Goal: Task Accomplishment & Management: Manage account settings

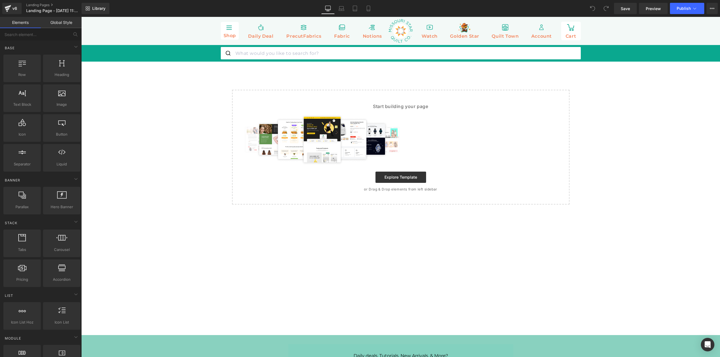
click at [60, 22] on link "Global Style" at bounding box center [61, 22] width 41 height 11
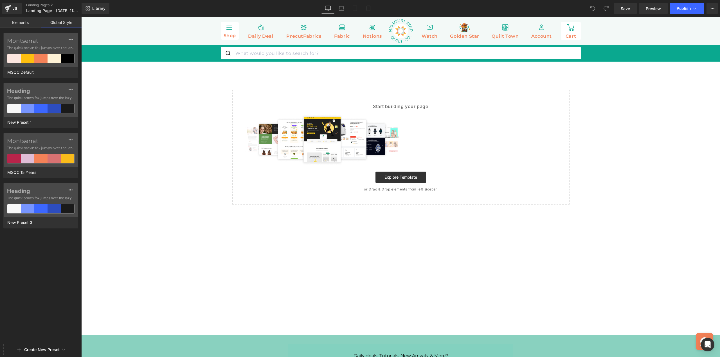
click at [50, 351] on button "Create New Preset" at bounding box center [41, 350] width 35 height 12
click at [39, 337] on div "New Preset" at bounding box center [40, 335] width 47 height 9
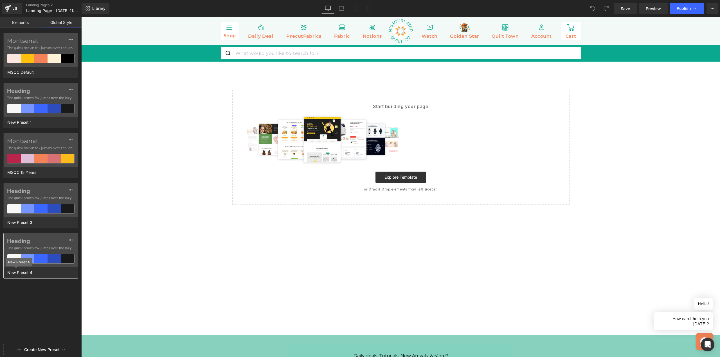
click at [30, 274] on span "New Preset 4" at bounding box center [20, 272] width 28 height 7
click at [30, 274] on input "New Preset 4" at bounding box center [41, 272] width 71 height 7
type input "Vova - test"
click at [28, 324] on div "Montserrat The quick brown fox jumps over the lazy... MSQC Default Heading The …" at bounding box center [41, 204] width 82 height 343
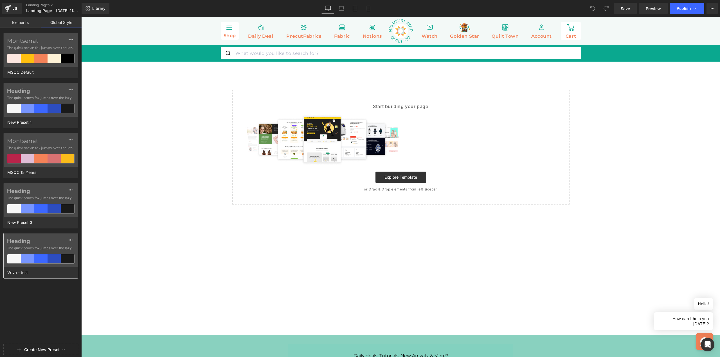
click at [57, 248] on span "The quick brown fox jumps over the lazy..." at bounding box center [41, 248] width 68 height 5
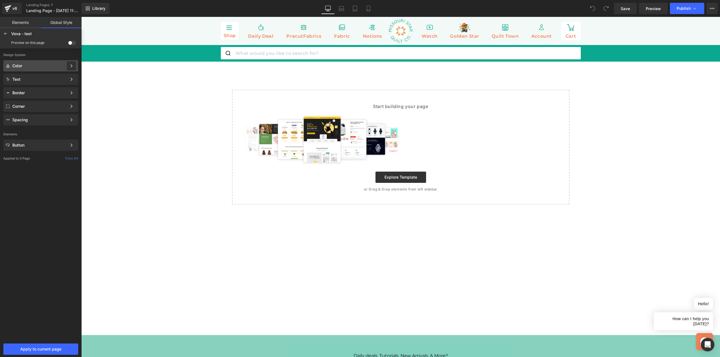
click at [75, 66] on div at bounding box center [71, 65] width 9 height 9
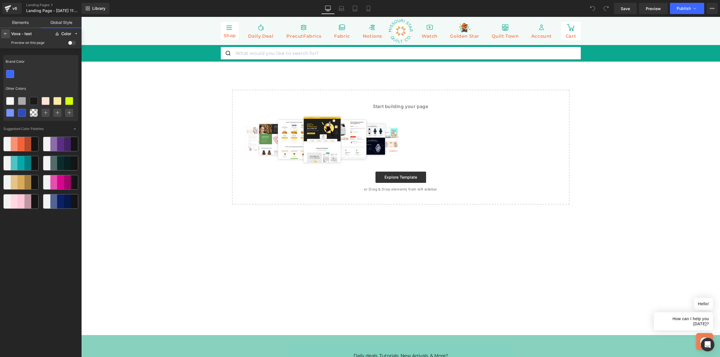
click at [5, 35] on icon at bounding box center [5, 34] width 5 height 5
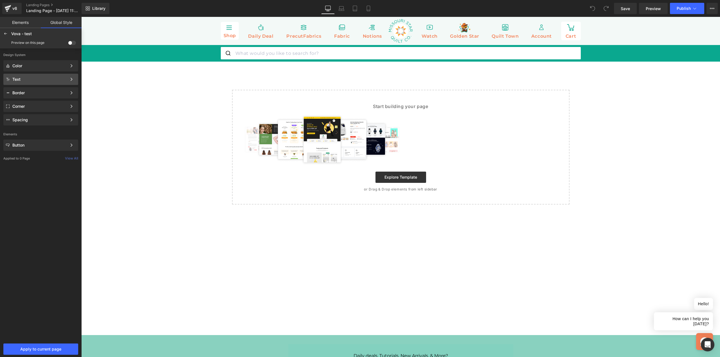
click at [28, 81] on div "Text" at bounding box center [39, 79] width 55 height 5
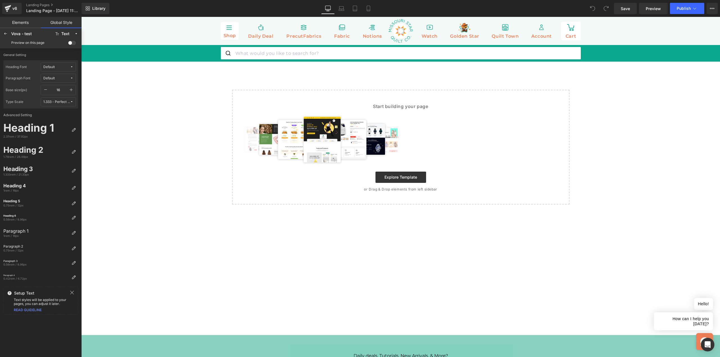
click at [67, 66] on span "Default" at bounding box center [56, 67] width 27 height 4
click at [54, 89] on label "Montserrat" at bounding box center [50, 87] width 18 height 4
click at [64, 76] on span "Default" at bounding box center [56, 78] width 27 height 4
click at [58, 131] on div "Manage Fonts" at bounding box center [53, 128] width 42 height 8
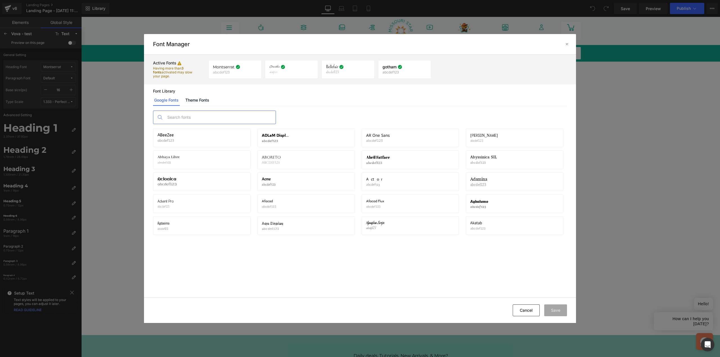
click at [225, 114] on input "text" at bounding box center [220, 117] width 111 height 13
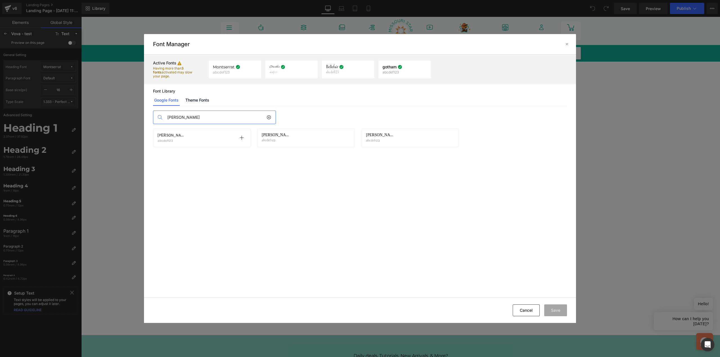
type input "[PERSON_NAME]"
click at [211, 139] on div "[PERSON_NAME] abcdef123 Activate font" at bounding box center [202, 138] width 89 height 10
click at [164, 136] on span "[PERSON_NAME]" at bounding box center [172, 135] width 28 height 5
click at [241, 138] on icon at bounding box center [241, 138] width 5 height 5
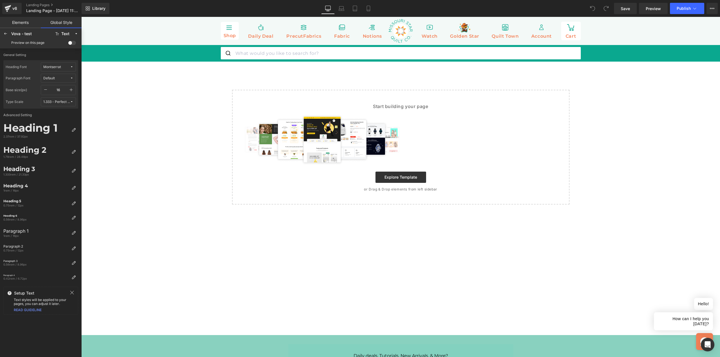
click at [65, 78] on span "Default" at bounding box center [56, 78] width 27 height 4
click at [56, 128] on div "Manage Fonts" at bounding box center [53, 128] width 42 height 8
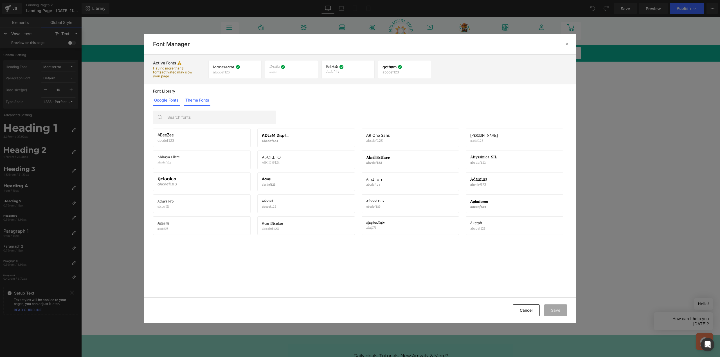
click at [204, 99] on link "Theme Fonts" at bounding box center [197, 100] width 26 height 11
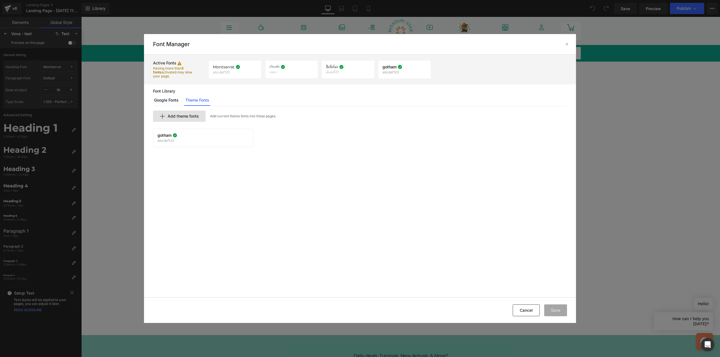
click at [162, 118] on icon at bounding box center [163, 116] width 6 height 6
click at [174, 125] on input "text" at bounding box center [222, 125] width 138 height 11
type input "[PERSON_NAME]"
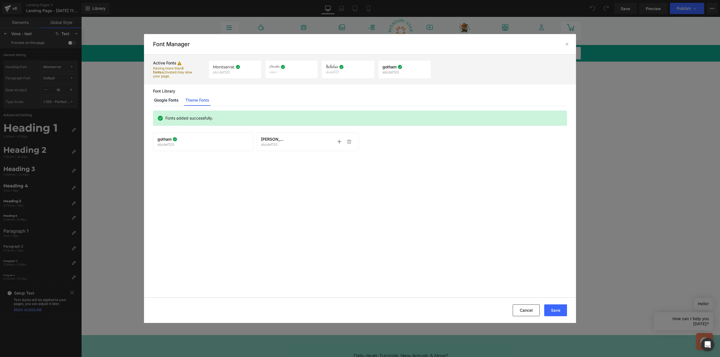
click at [286, 144] on div "[PERSON_NAME] abcdef123 Activate font Activate font" at bounding box center [307, 142] width 93 height 10
click at [341, 142] on icon at bounding box center [339, 142] width 5 height 5
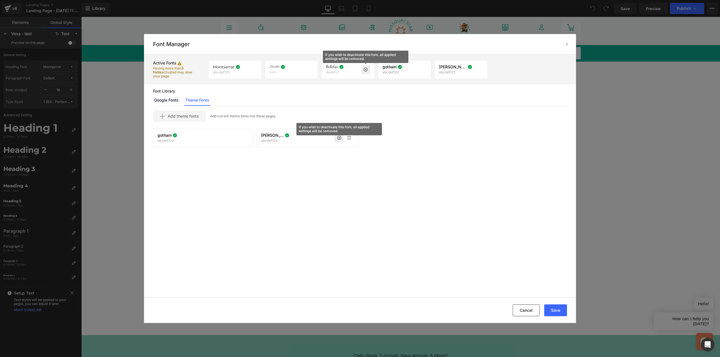
click at [365, 70] on icon at bounding box center [366, 69] width 5 height 5
click at [308, 69] on icon at bounding box center [309, 69] width 5 height 5
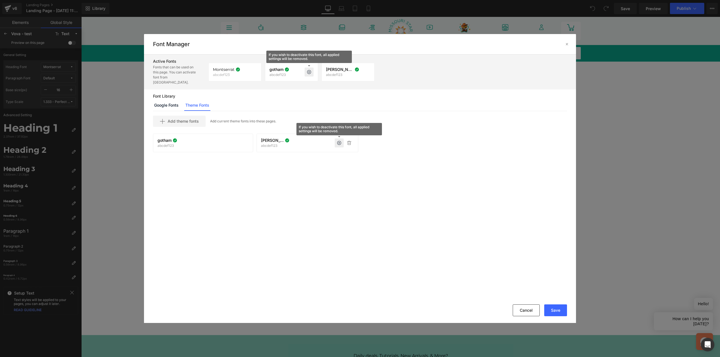
click at [310, 70] on icon at bounding box center [309, 72] width 5 height 5
click at [555, 310] on button "Save" at bounding box center [555, 310] width 23 height 12
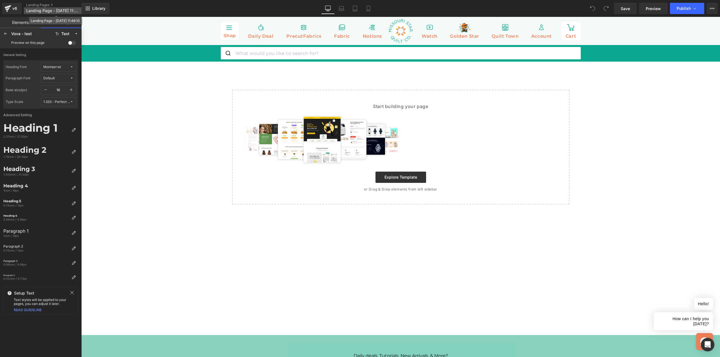
click at [70, 9] on span "Landing Page - [DATE] 11:46:10" at bounding box center [53, 10] width 54 height 5
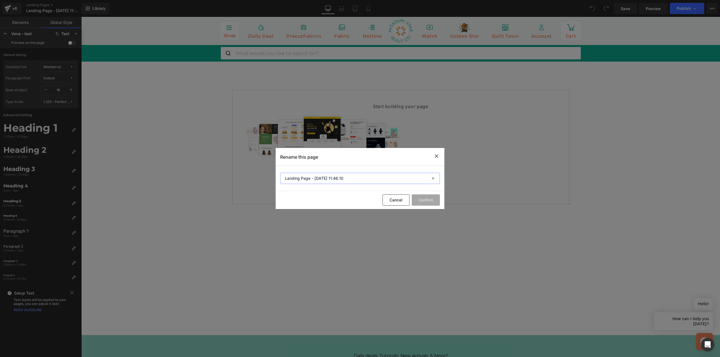
click at [342, 178] on input "Landing Page - [DATE] 11:46:10" at bounding box center [360, 178] width 160 height 11
type input "Vova Test"
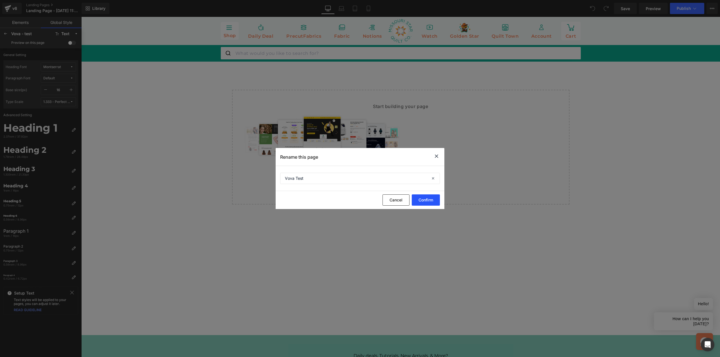
click at [430, 203] on button "Confirm" at bounding box center [426, 199] width 28 height 11
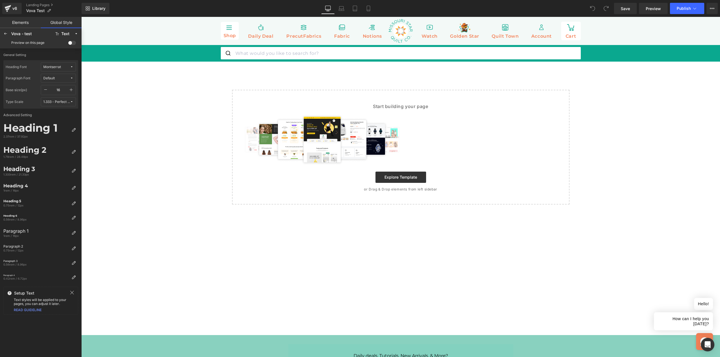
click at [62, 78] on span "Default" at bounding box center [56, 78] width 27 height 4
click at [50, 107] on div "[PERSON_NAME]" at bounding box center [52, 107] width 39 height 5
click at [72, 278] on icon at bounding box center [73, 277] width 5 height 5
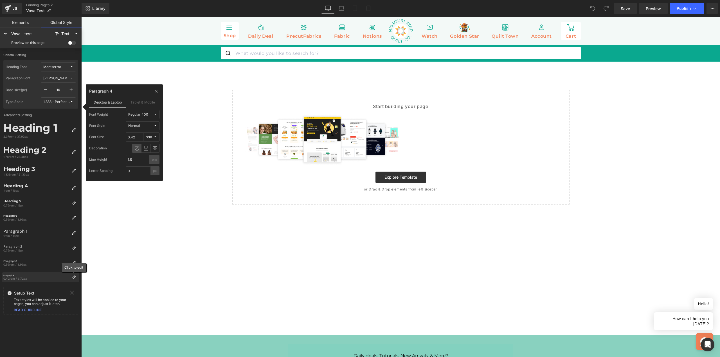
click at [72, 278] on icon at bounding box center [73, 277] width 5 height 5
click at [68, 55] on label "General Setting" at bounding box center [40, 56] width 75 height 7
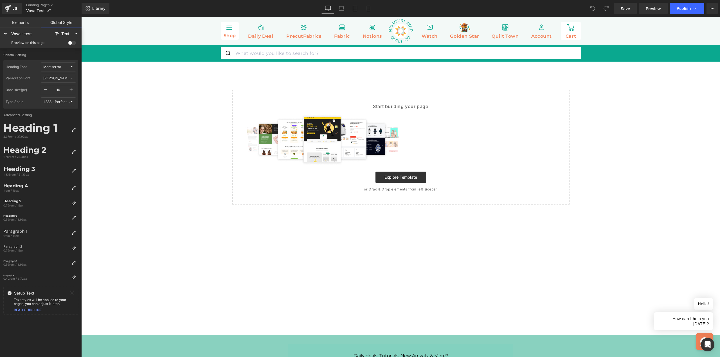
click at [67, 102] on div "1.333 - Perfect Fourth" at bounding box center [56, 102] width 27 height 4
click at [62, 321] on div "General Setting Heading Font Montserrat Paragraph Font [PERSON_NAME] Base size(…" at bounding box center [41, 202] width 82 height 308
click at [5, 35] on icon at bounding box center [5, 34] width 5 height 5
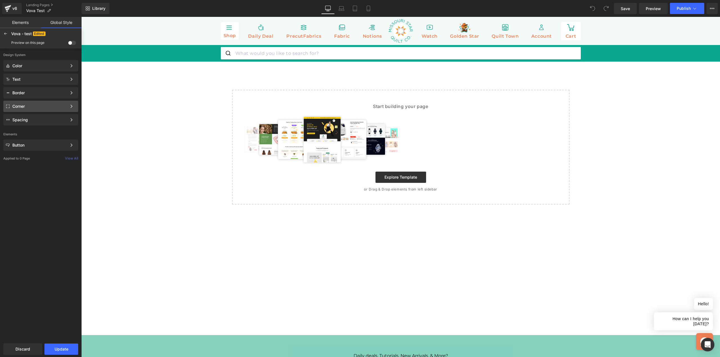
click at [53, 106] on div "Corner" at bounding box center [39, 106] width 55 height 5
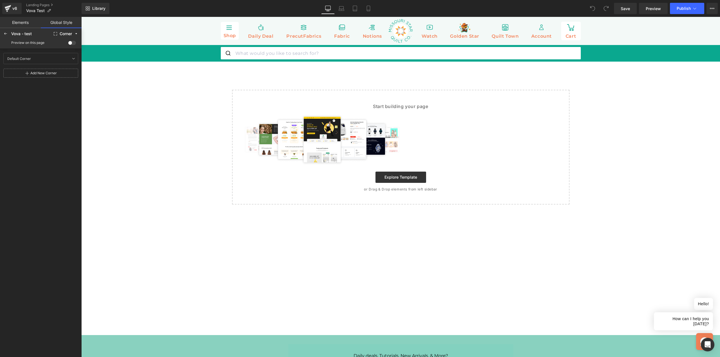
click at [44, 76] on div "Add New Corner" at bounding box center [40, 73] width 75 height 9
click at [29, 75] on div "Corner 1 Corner 1" at bounding box center [30, 74] width 50 height 8
click at [35, 60] on div "Default Corner Default Corner" at bounding box center [30, 58] width 50 height 8
click at [35, 57] on div "Default Corner Default Corner" at bounding box center [30, 58] width 50 height 8
click at [21, 58] on input "Default Corner" at bounding box center [38, 58] width 64 height 7
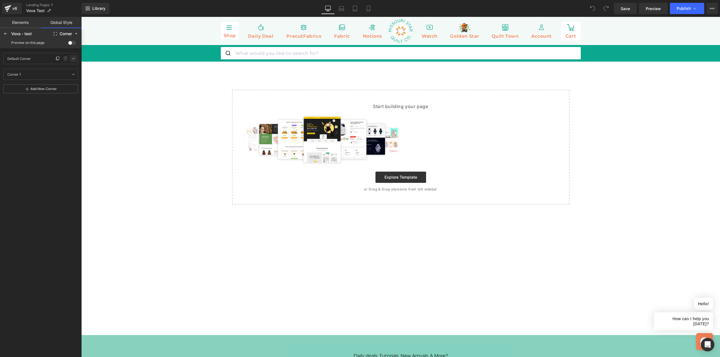
click at [73, 59] on icon at bounding box center [73, 58] width 5 height 5
click at [68, 78] on input "0" at bounding box center [67, 78] width 17 height 9
type input "3"
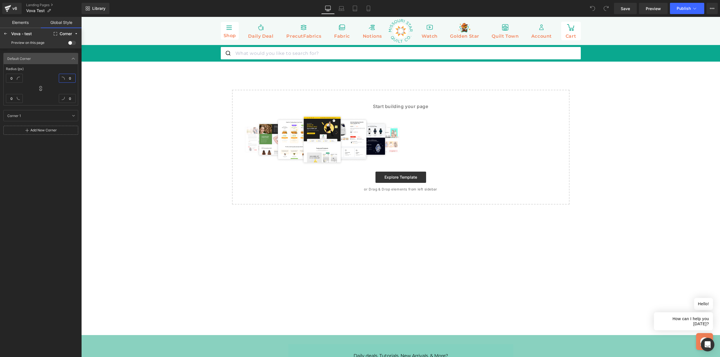
type input "3"
click at [44, 180] on div "Default Corner Default Corner Radius (px) 3 3 3 3 Corner 1 Corner 1 Add [GEOGRA…" at bounding box center [41, 202] width 82 height 308
click at [73, 60] on icon at bounding box center [73, 58] width 5 height 5
click at [33, 59] on div "Default Corner Default Corner" at bounding box center [30, 58] width 50 height 8
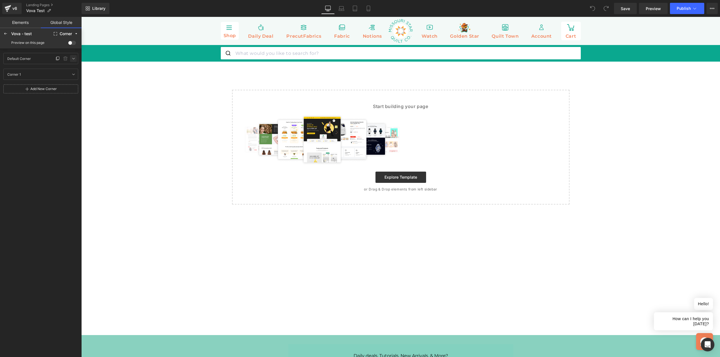
click at [73, 59] on icon at bounding box center [73, 58] width 5 height 5
click at [69, 77] on input "3" at bounding box center [67, 78] width 17 height 9
type input "6"
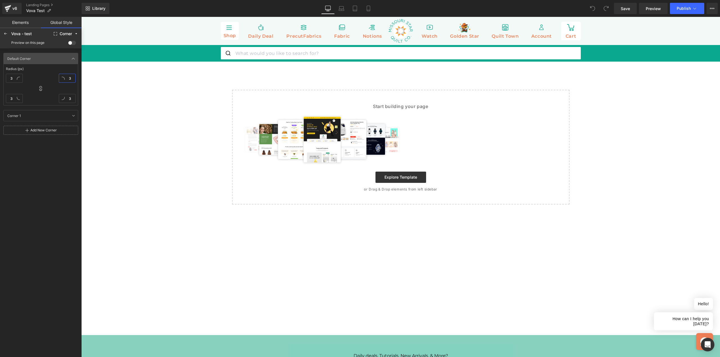
type input "6"
click at [39, 131] on div "Add New Corner" at bounding box center [43, 130] width 26 height 4
click at [34, 118] on div "Corner 1 Corner 1" at bounding box center [30, 115] width 50 height 8
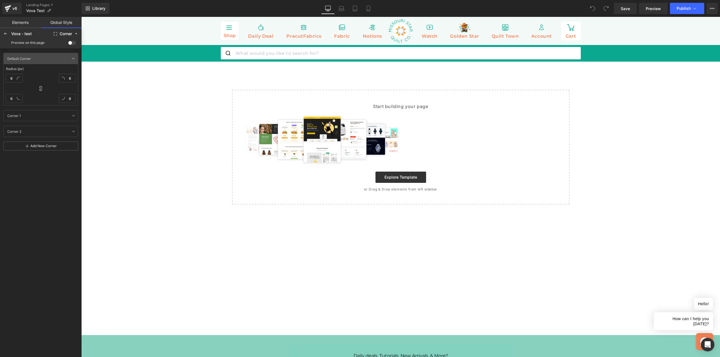
click at [24, 196] on div "Default Corner Default Corner Radius (px) 6 6 6 6 Corner 1 Corner 1 Corner 2 Co…" at bounding box center [41, 202] width 82 height 308
click at [73, 57] on icon at bounding box center [73, 58] width 5 height 5
click at [50, 159] on div "Default Corner Default Corner Corner 1 Corner 1 Corner 2 Corner 2 Add [GEOGRAPH…" at bounding box center [41, 202] width 82 height 308
click at [38, 57] on div "Default Corner Default Corner" at bounding box center [30, 58] width 50 height 8
click at [73, 58] on icon at bounding box center [73, 58] width 5 height 5
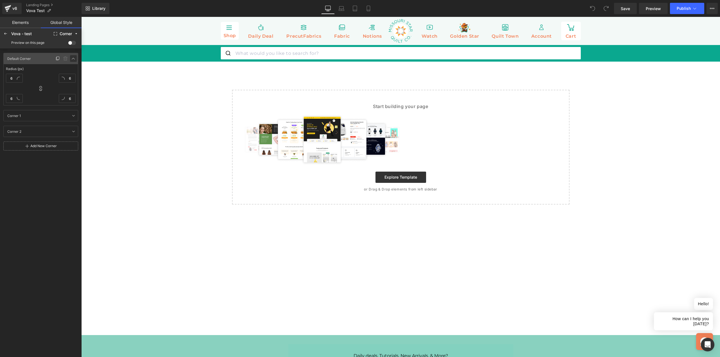
click at [73, 58] on icon at bounding box center [73, 58] width 5 height 5
click at [73, 74] on icon at bounding box center [73, 74] width 5 height 5
click at [70, 95] on input "0" at bounding box center [67, 93] width 17 height 9
type input "3"
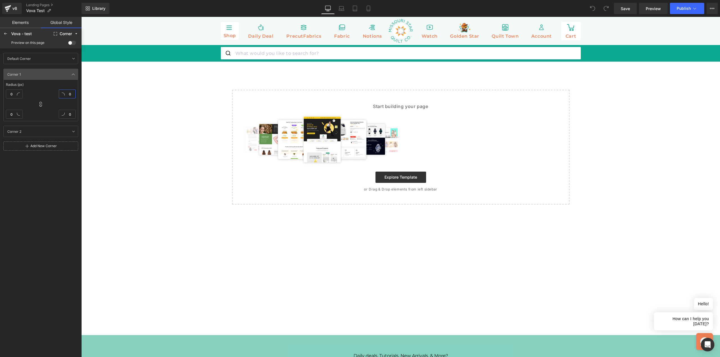
type input "3"
click at [36, 216] on div "Default Corner Default Corner Corner 1 Corner 1 Radius (px) 3 3 3 3 Corner 2 Co…" at bounding box center [41, 202] width 82 height 308
click at [74, 75] on icon at bounding box center [73, 74] width 5 height 5
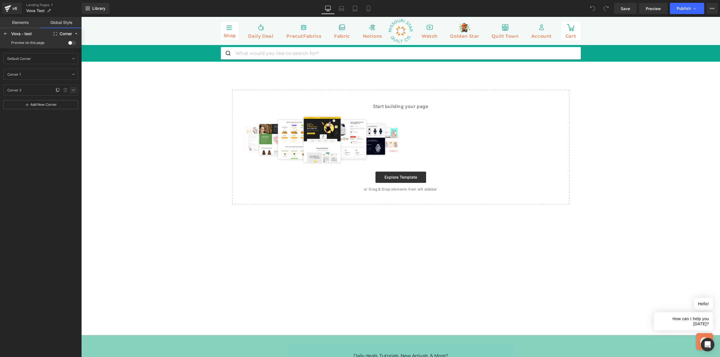
click at [72, 91] on icon at bounding box center [73, 90] width 5 height 5
click at [71, 112] on input "0" at bounding box center [67, 109] width 17 height 9
type input "1"
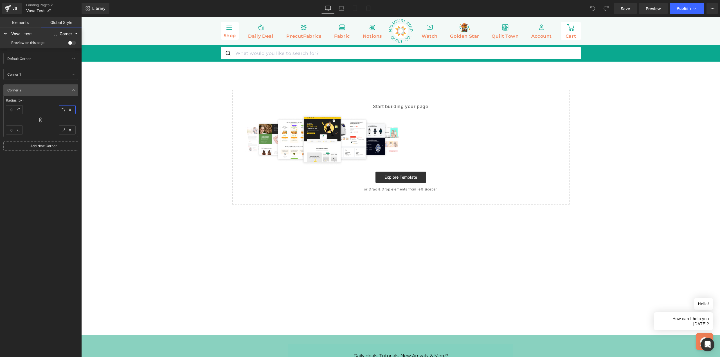
type input "1"
type input "18"
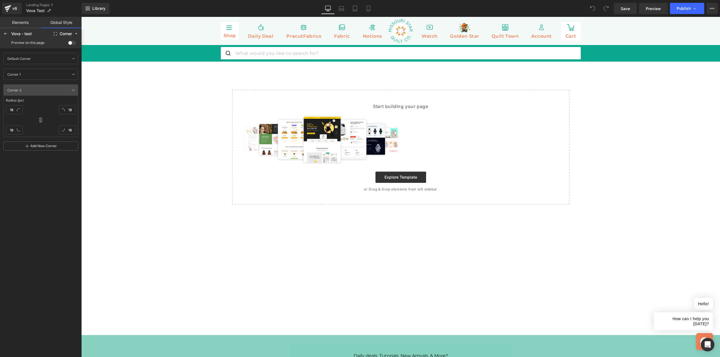
click at [40, 189] on div "Default Corner Default Corner Corner 1 Corner 1 Corner 2 Corner 2 Radius (px) 1…" at bounding box center [41, 202] width 82 height 308
click at [45, 147] on div "Add New Corner" at bounding box center [43, 146] width 26 height 4
click at [69, 109] on input "18" at bounding box center [67, 109] width 17 height 9
type input "1"
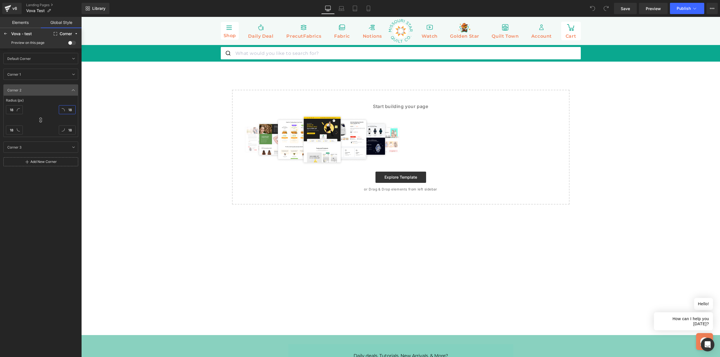
type input "1"
type input "10"
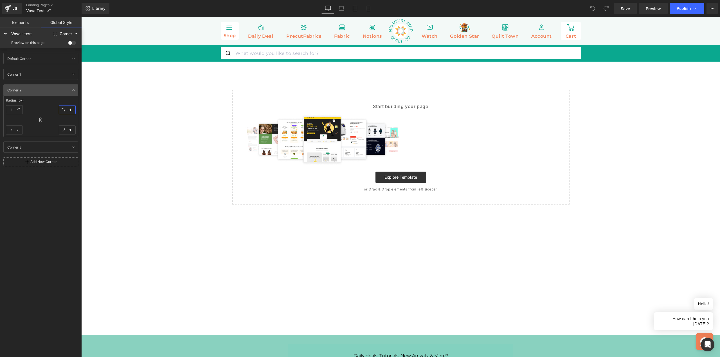
type input "10"
type input "100"
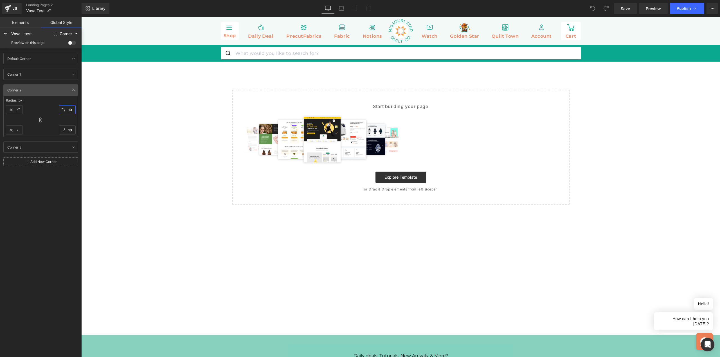
type input "100"
type input "1000"
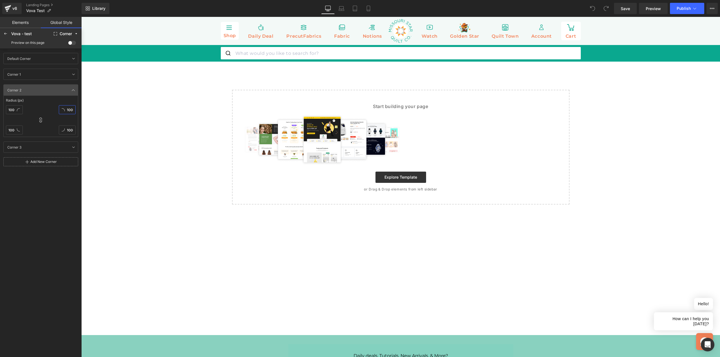
scroll to position [0, 2]
click at [62, 195] on div "Default Corner Default Corner Corner 1 Corner 1 Corner 2 Corner 2 Radius (px) 1…" at bounding box center [41, 202] width 82 height 308
click at [46, 188] on div "Default Corner Default Corner Corner 1 Corner 1 Corner 2 Corner 2 Radius (px) 1…" at bounding box center [41, 202] width 82 height 308
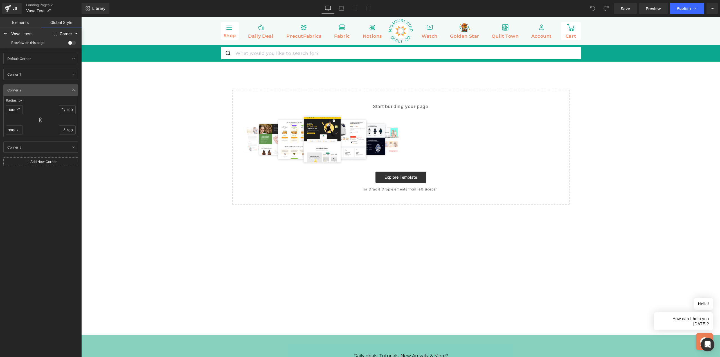
click at [56, 157] on div "Default Corner Default Corner Corner 1 Corner 1 Corner 2 Corner 2 Radius (px) 1…" at bounding box center [41, 202] width 82 height 308
click at [54, 163] on div "Add New Corner" at bounding box center [43, 162] width 26 height 4
click at [35, 201] on div "Default Corner Default Corner Corner 1 Corner 1 Corner 2 Corner 2 Radius (px) 1…" at bounding box center [41, 202] width 82 height 308
click at [32, 150] on div "Corner 3 Corner 3" at bounding box center [30, 147] width 50 height 8
click at [77, 147] on div "Corner 3 Corner 3" at bounding box center [40, 147] width 75 height 11
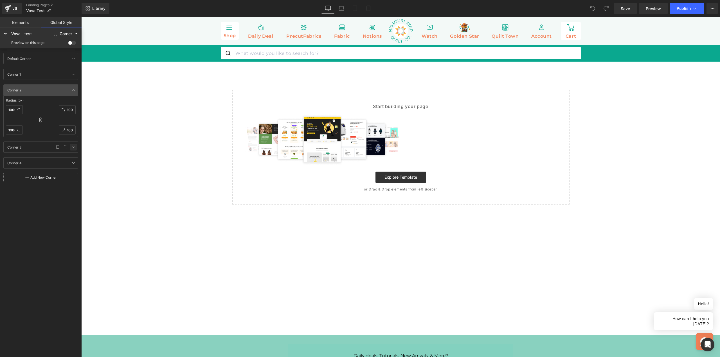
click at [74, 147] on icon at bounding box center [73, 147] width 5 height 5
click at [38, 94] on div "Corner 2 Corner 2" at bounding box center [30, 90] width 50 height 8
click at [74, 91] on icon at bounding box center [73, 90] width 5 height 5
click at [73, 76] on icon at bounding box center [73, 74] width 5 height 5
click at [74, 74] on icon at bounding box center [73, 74] width 5 height 5
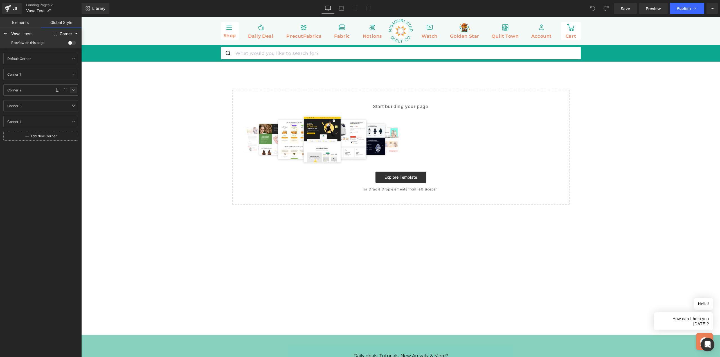
click at [73, 88] on icon at bounding box center [73, 90] width 5 height 5
click at [68, 112] on input "1000" at bounding box center [67, 109] width 17 height 9
type input "1"
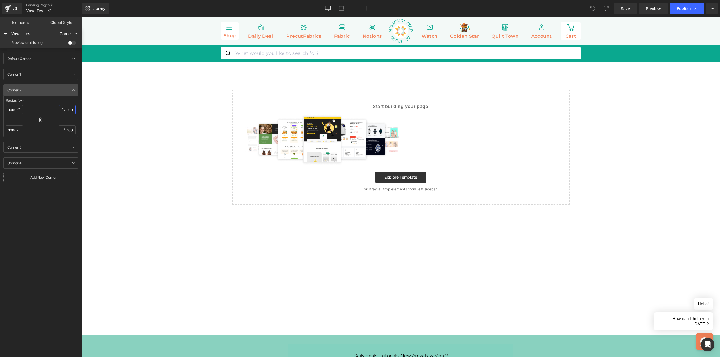
type input "1"
type input "18"
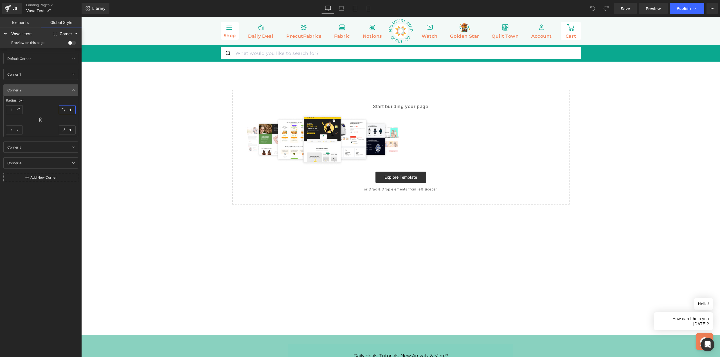
type input "18"
click at [75, 149] on icon at bounding box center [73, 147] width 5 height 5
click at [71, 127] on input "0" at bounding box center [67, 125] width 17 height 9
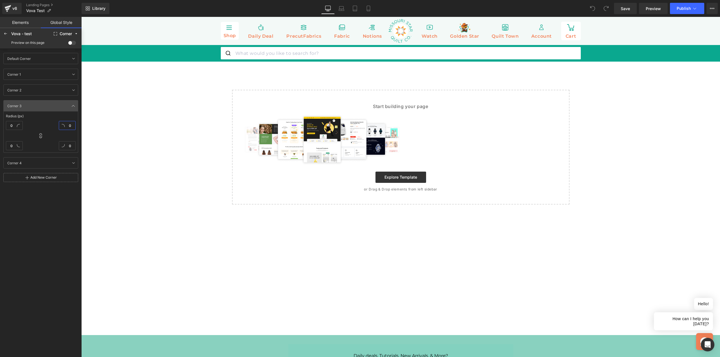
type input "1"
type input "10"
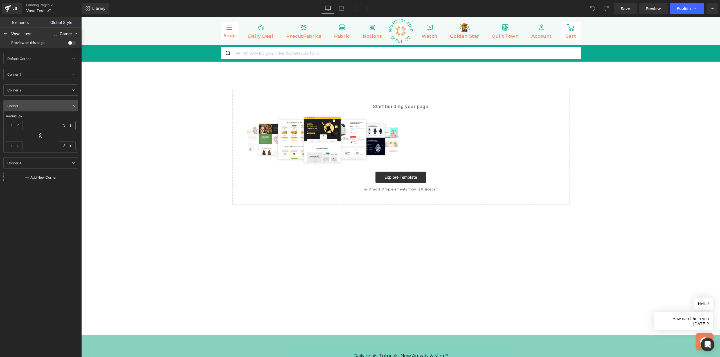
type input "10"
type input "100"
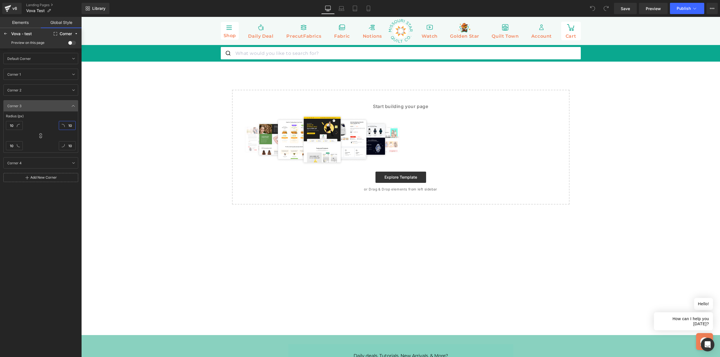
type input "100"
type input "1000"
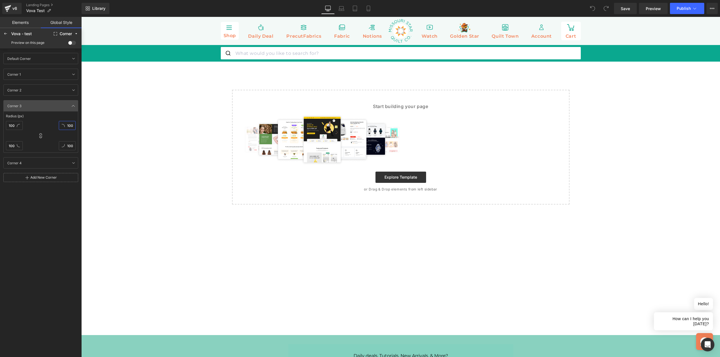
type input "1000"
click at [55, 222] on div "Default Corner Default Corner Corner 1 Corner 1 Corner 2 Corner 2 Corner 3 Corn…" at bounding box center [41, 202] width 82 height 308
click at [64, 163] on icon at bounding box center [65, 163] width 5 height 5
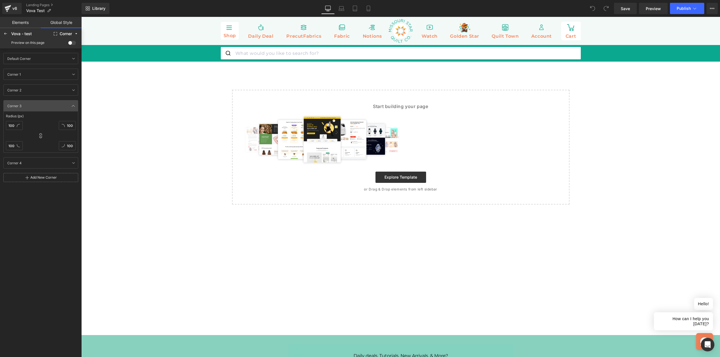
click at [45, 202] on div "Default Corner Default Corner Corner 1 Corner 1 Corner 2 Corner 2 Corner 3 Corn…" at bounding box center [41, 202] width 82 height 308
click at [49, 105] on div "Corner 3 Corner 3" at bounding box center [30, 106] width 50 height 8
click at [52, 87] on div "Corner 2 Corner 2" at bounding box center [30, 90] width 50 height 8
click at [36, 59] on div "Default Corner Default Corner" at bounding box center [30, 58] width 50 height 8
click at [30, 75] on div "Corner 1 Corner 1" at bounding box center [30, 74] width 50 height 8
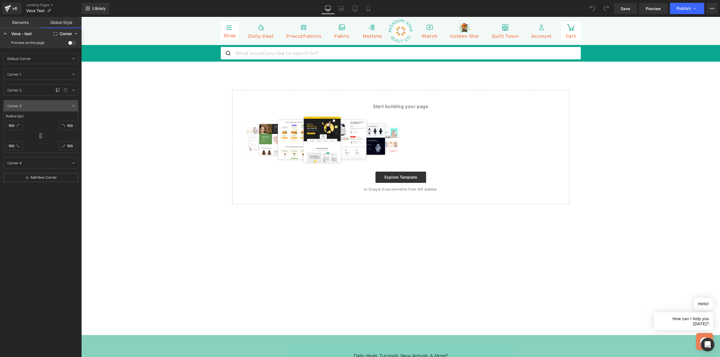
click at [28, 89] on div "Corner 2 Corner 2" at bounding box center [30, 90] width 50 height 8
click at [28, 105] on div "Corner 3 Corner 3" at bounding box center [30, 106] width 50 height 8
click at [73, 73] on icon at bounding box center [73, 74] width 5 height 5
click at [74, 61] on link at bounding box center [73, 58] width 7 height 7
click at [73, 130] on icon at bounding box center [73, 131] width 5 height 5
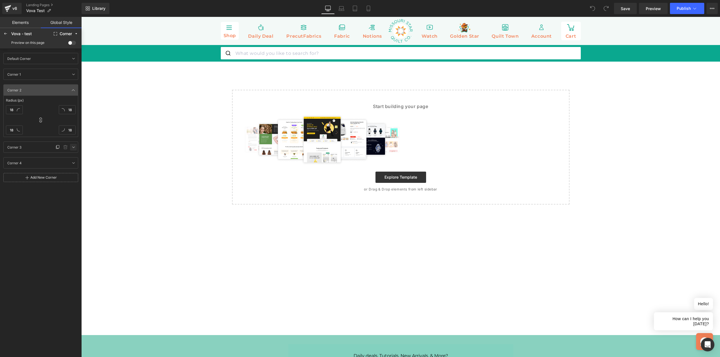
click at [75, 150] on link at bounding box center [73, 147] width 7 height 7
click at [73, 166] on link at bounding box center [73, 163] width 7 height 7
click at [17, 106] on input "Corner 3" at bounding box center [38, 105] width 64 height 7
click at [21, 106] on input "Corner 3" at bounding box center [38, 105] width 64 height 7
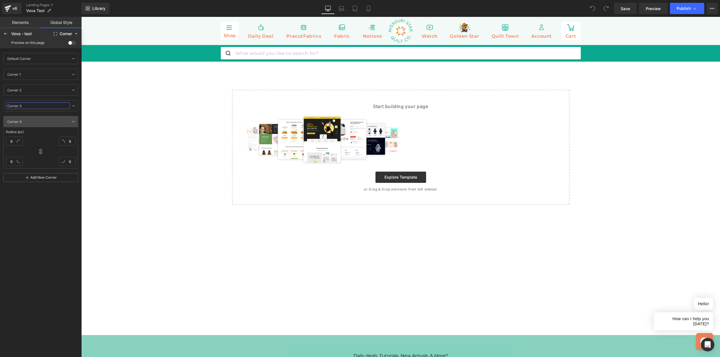
click at [21, 106] on input "Corner 3" at bounding box center [38, 105] width 64 height 7
click at [22, 57] on input "Default Corner" at bounding box center [38, 58] width 64 height 7
click at [20, 59] on input "Default Corner" at bounding box center [38, 58] width 64 height 7
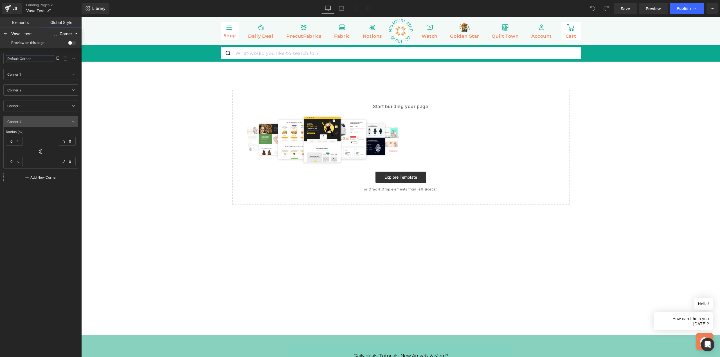
drag, startPoint x: 20, startPoint y: 60, endPoint x: 7, endPoint y: 60, distance: 12.9
click at [6, 59] on input "Default Corner" at bounding box center [30, 58] width 48 height 7
click at [14, 73] on input "Corner 1" at bounding box center [38, 74] width 64 height 7
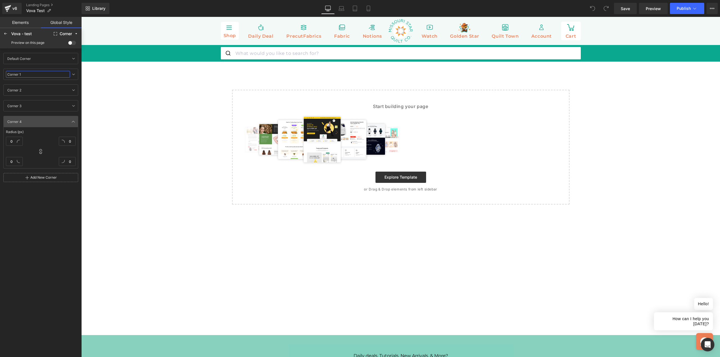
click at [37, 74] on input "Corner 1" at bounding box center [38, 74] width 64 height 7
type input "Corner small"
click at [25, 92] on div "Corner 2 Corner 2" at bounding box center [30, 90] width 50 height 8
click at [24, 90] on div "Corner 2 Corner 2" at bounding box center [30, 90] width 50 height 8
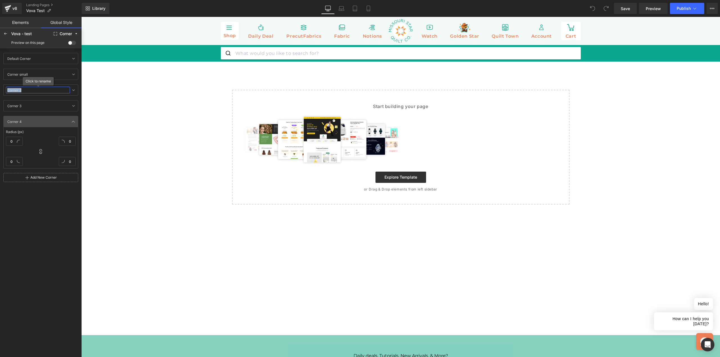
click at [20, 90] on input "Corner 2" at bounding box center [38, 90] width 64 height 7
click at [24, 89] on input "Corner 2" at bounding box center [38, 90] width 64 height 7
click at [25, 91] on input "Corner 2" at bounding box center [38, 90] width 64 height 7
type input "Corner"
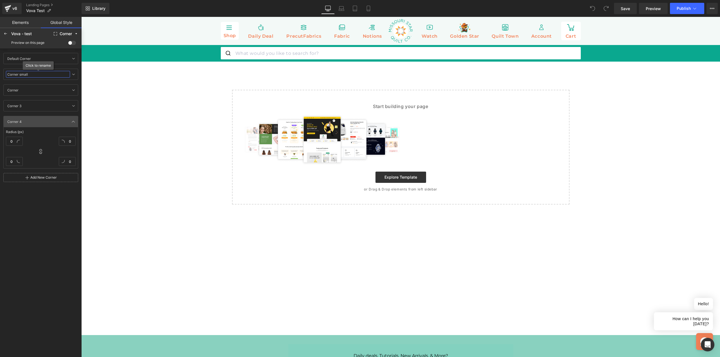
click at [21, 74] on input "Corner small" at bounding box center [38, 74] width 64 height 7
click at [20, 76] on input "Corner small" at bounding box center [38, 74] width 64 height 7
drag, startPoint x: 20, startPoint y: 76, endPoint x: 38, endPoint y: 76, distance: 18.0
click at [38, 76] on input "Corner small" at bounding box center [38, 74] width 64 height 7
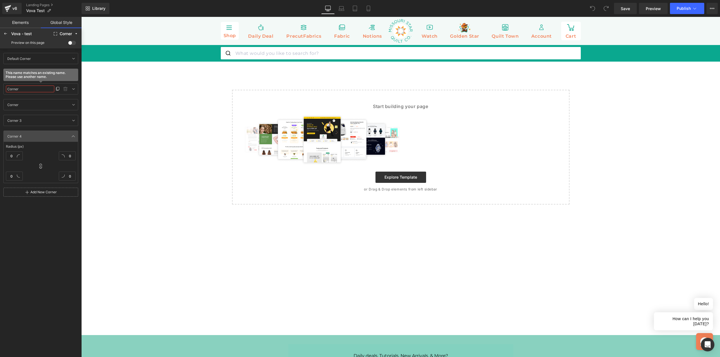
type input "Corner S"
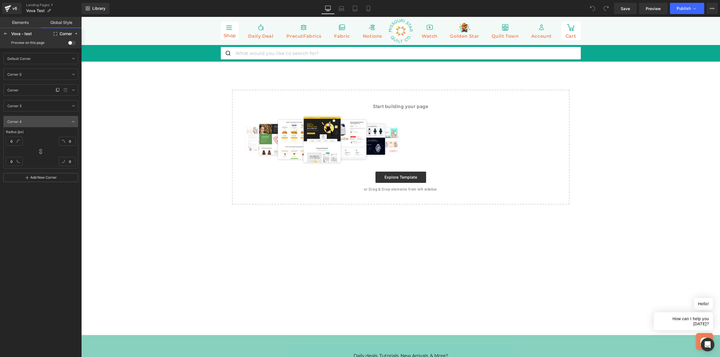
click at [25, 89] on div "Corner Corner" at bounding box center [30, 90] width 50 height 8
click at [21, 90] on div "Corner Corner" at bounding box center [30, 90] width 50 height 8
click at [17, 89] on input "Corner" at bounding box center [38, 90] width 64 height 7
click at [21, 90] on input "Corner" at bounding box center [38, 90] width 64 height 7
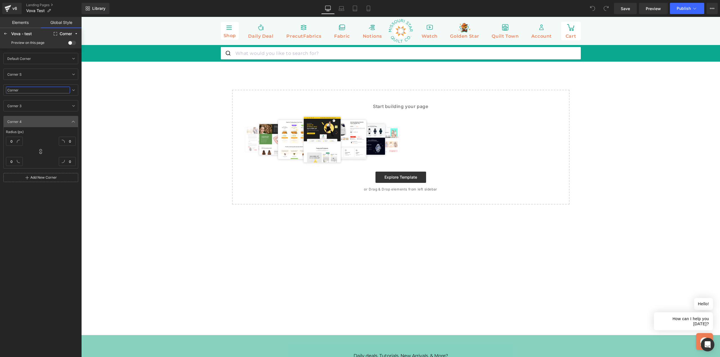
type input "Corner L"
click at [23, 106] on input "Corner 3" at bounding box center [38, 105] width 64 height 7
click at [74, 74] on icon at bounding box center [73, 74] width 5 height 5
click at [74, 89] on icon at bounding box center [73, 90] width 5 height 5
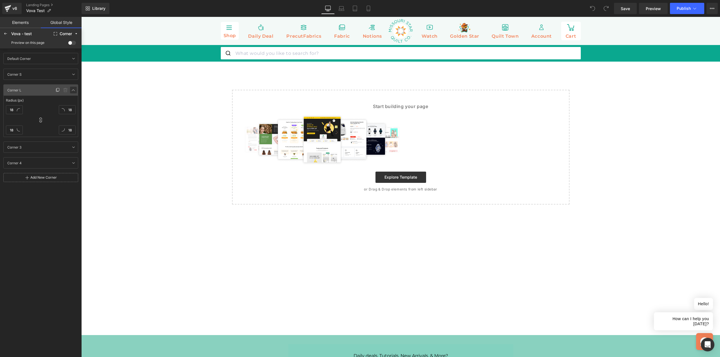
click at [74, 90] on icon at bounding box center [73, 90] width 5 height 5
click at [73, 104] on icon at bounding box center [73, 106] width 5 height 5
click at [23, 104] on input "Corner 3" at bounding box center [38, 105] width 64 height 7
click at [23, 106] on input "Corner 3" at bounding box center [38, 105] width 64 height 7
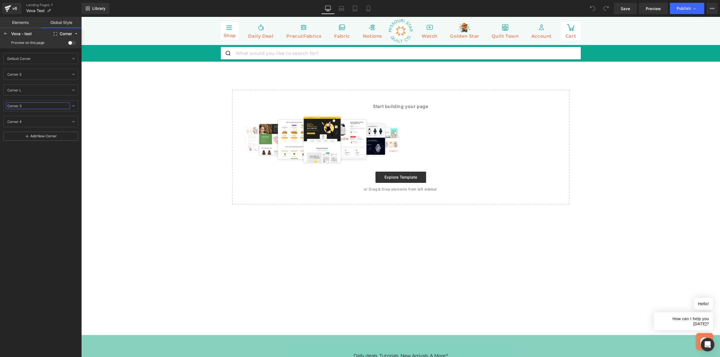
click at [23, 106] on input "Corner 3" at bounding box center [38, 105] width 64 height 7
type input "Corner Max"
click at [49, 180] on div "Default Corner Default Corner Corner S Corner [GEOGRAPHIC_DATA] [GEOGRAPHIC_DAT…" at bounding box center [41, 202] width 82 height 308
click at [42, 120] on div "Corner 4 Corner 4" at bounding box center [30, 121] width 50 height 8
click at [65, 121] on icon at bounding box center [65, 121] width 5 height 5
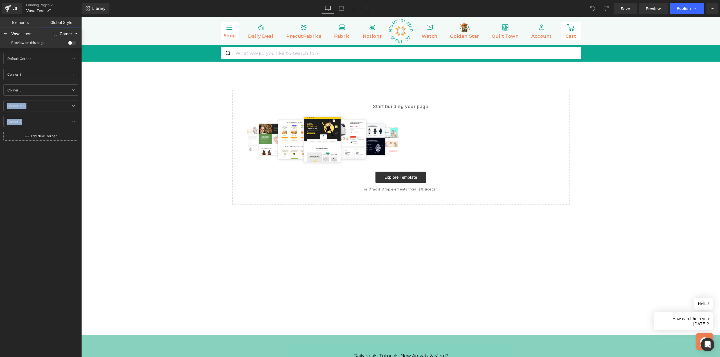
drag, startPoint x: 31, startPoint y: 123, endPoint x: 30, endPoint y: 99, distance: 23.9
click at [30, 99] on div "Default Corner Default Corner Corner [GEOGRAPHIC_DATA] [GEOGRAPHIC_DATA] [GEOGR…" at bounding box center [41, 90] width 82 height 74
click at [25, 152] on div "Default Corner Default Corner Corner S Corner [GEOGRAPHIC_DATA] [GEOGRAPHIC_DAT…" at bounding box center [41, 202] width 82 height 308
click at [73, 123] on icon at bounding box center [73, 121] width 5 height 5
click at [73, 144] on input "0" at bounding box center [67, 141] width 17 height 9
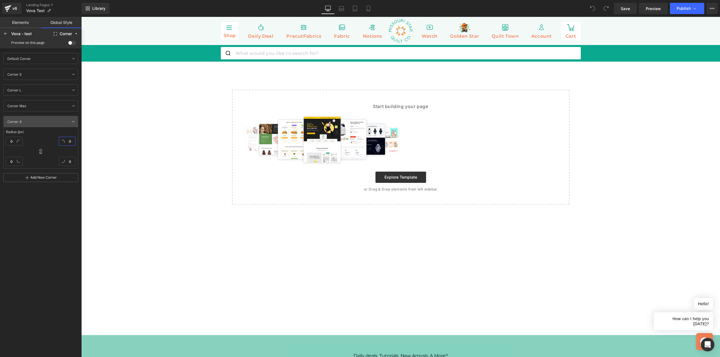
type input "2"
type input "24"
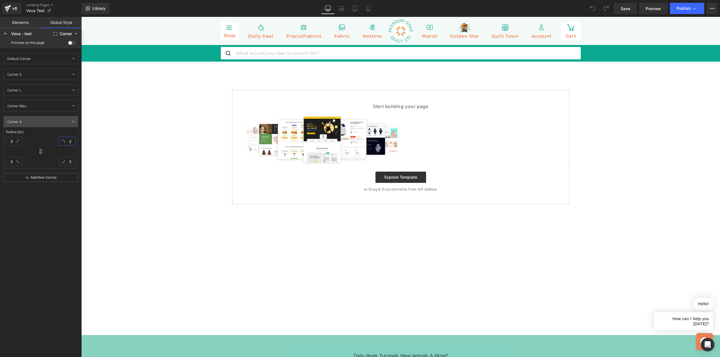
type input "24"
click at [54, 220] on div "Default Corner Default Corner Corner S Corner [GEOGRAPHIC_DATA] [GEOGRAPHIC_DAT…" at bounding box center [41, 202] width 82 height 308
click at [43, 217] on div "Default Corner Default Corner Corner S Corner [GEOGRAPHIC_DATA] [GEOGRAPHIC_DAT…" at bounding box center [41, 202] width 82 height 308
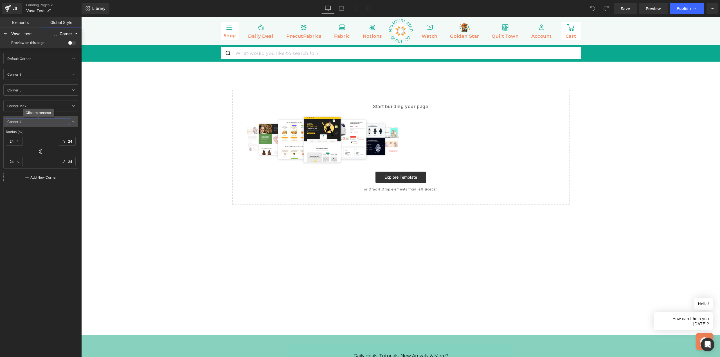
click at [24, 121] on input "Corner 4" at bounding box center [38, 121] width 64 height 7
type input "Corner L"
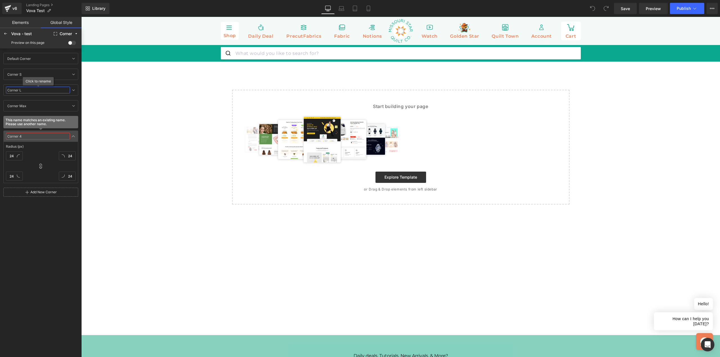
click at [22, 89] on input "Corner L" at bounding box center [38, 90] width 64 height 7
click at [23, 90] on input "Corner L" at bounding box center [38, 90] width 64 height 7
type input "Corner M"
click at [32, 214] on div "Default Corner Default Corner Corner S Corner [GEOGRAPHIC_DATA] M Corner M Corn…" at bounding box center [41, 202] width 82 height 308
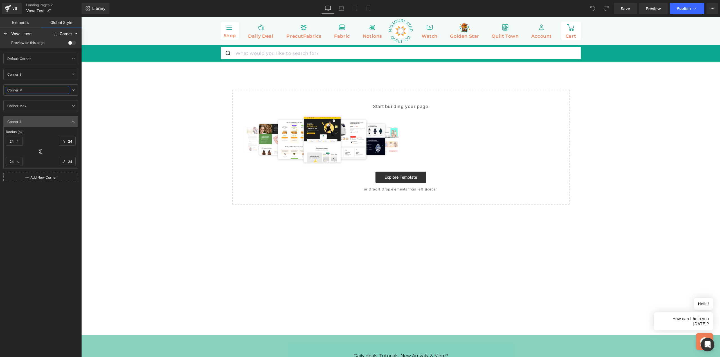
click at [22, 90] on input "Corner M" at bounding box center [38, 90] width 64 height 7
click at [22, 122] on input "Corner 4" at bounding box center [38, 121] width 64 height 7
type input "Corner L"
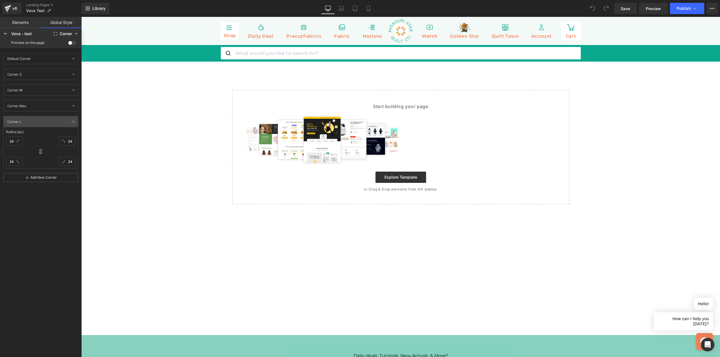
click at [52, 257] on div "Default Corner Default Corner Corner S Corner S Corner M Corner M Corner [GEOGR…" at bounding box center [41, 202] width 82 height 308
click at [73, 124] on link at bounding box center [73, 121] width 7 height 7
click at [11, 124] on input "Corner L" at bounding box center [38, 121] width 64 height 7
drag, startPoint x: 76, startPoint y: 118, endPoint x: 77, endPoint y: 93, distance: 25.3
click at [77, 92] on div "Default Corner Default Corner Corner S Corner [GEOGRAPHIC_DATA] [GEOGRAPHIC_DAT…" at bounding box center [41, 90] width 82 height 74
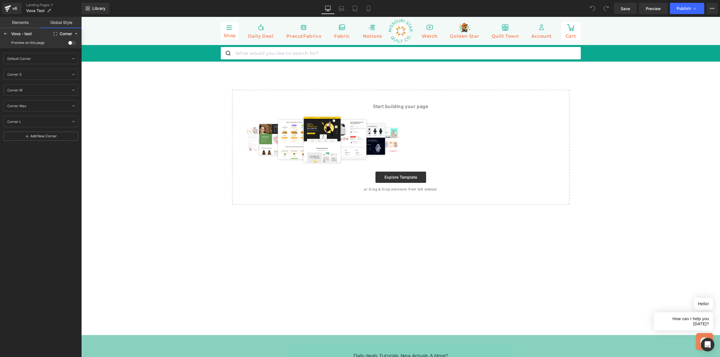
click at [67, 195] on div "Default Corner Default Corner Corner S Corner S Corner M Corner M Corner [GEOGR…" at bounding box center [41, 202] width 82 height 308
click at [73, 107] on icon at bounding box center [73, 106] width 5 height 5
click at [72, 124] on input "1000" at bounding box center [67, 125] width 17 height 9
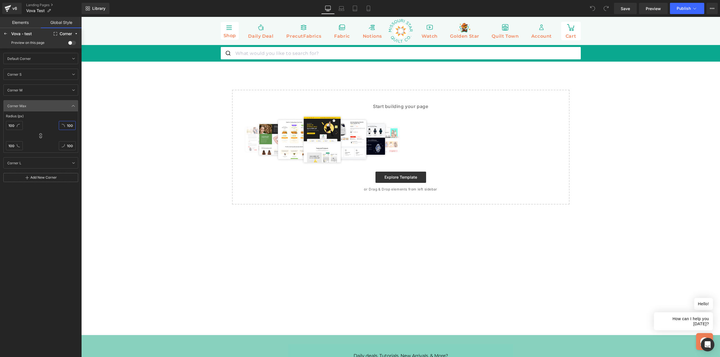
type input "2"
type input "24"
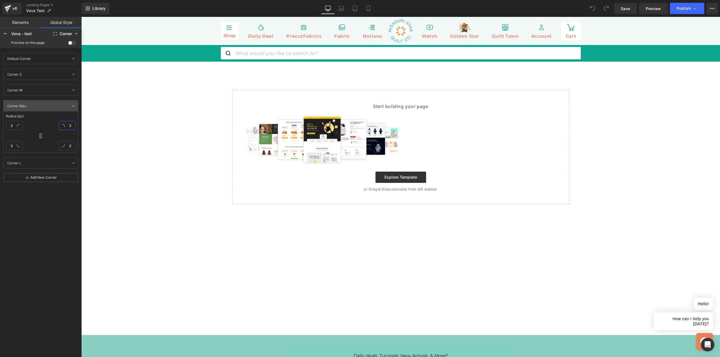
type input "24"
click at [49, 223] on div "Default Corner Default Corner Corner S Corner S Corner M Corner M Corner Max Co…" at bounding box center [41, 202] width 82 height 308
click at [73, 107] on icon at bounding box center [73, 106] width 5 height 5
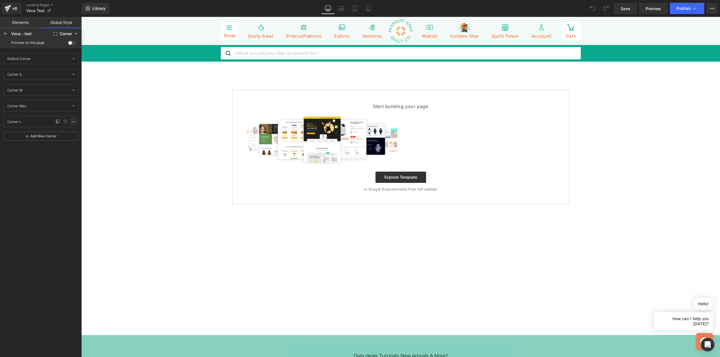
click at [71, 122] on link at bounding box center [73, 121] width 7 height 7
click at [70, 141] on input "24" at bounding box center [67, 141] width 17 height 9
type input "14"
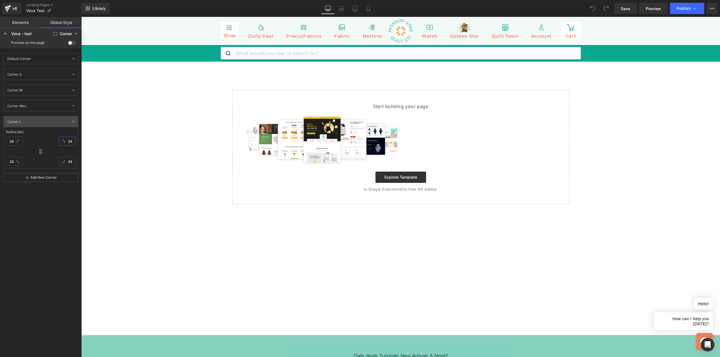
type input "14"
type input "140"
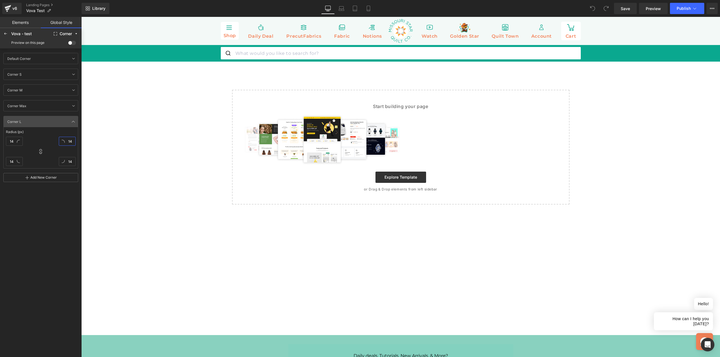
type input "140"
type input "1400"
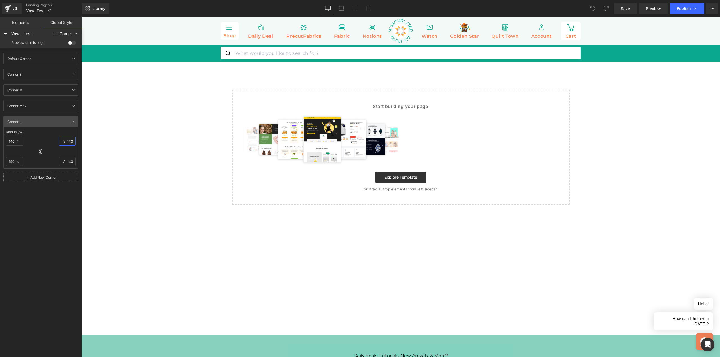
type input "1400"
type input "14000"
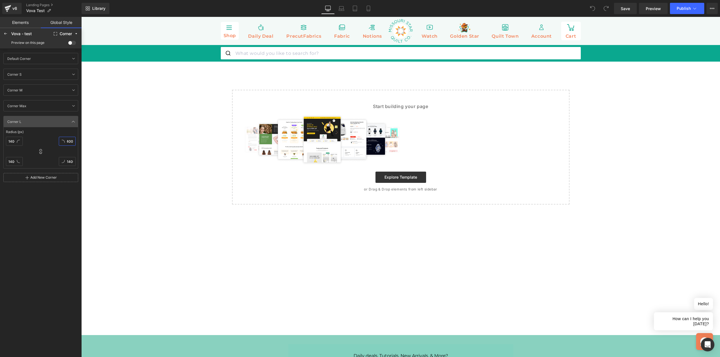
type input "14000"
click at [26, 106] on input "Corner Max" at bounding box center [38, 105] width 64 height 7
click at [27, 120] on div "Corner L Corner L" at bounding box center [30, 121] width 50 height 8
click at [22, 121] on input "Corner L" at bounding box center [38, 121] width 64 height 7
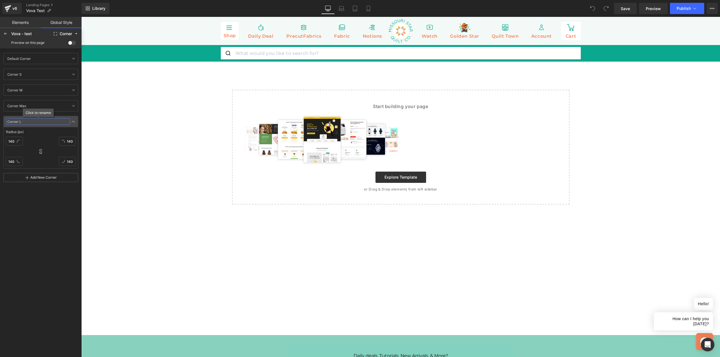
click at [22, 122] on input "Corner L" at bounding box center [38, 121] width 64 height 7
click at [70, 141] on input "14000" at bounding box center [67, 141] width 17 height 9
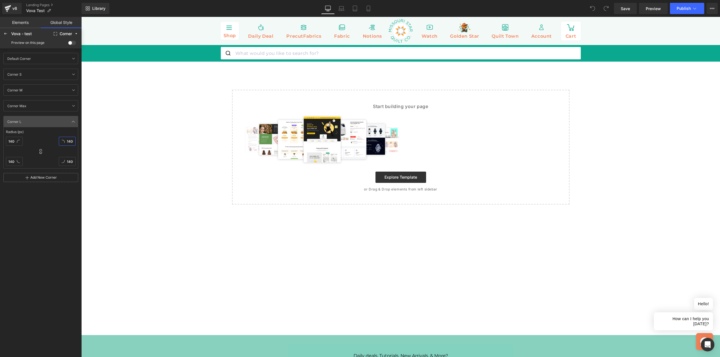
type input "1"
type input "10"
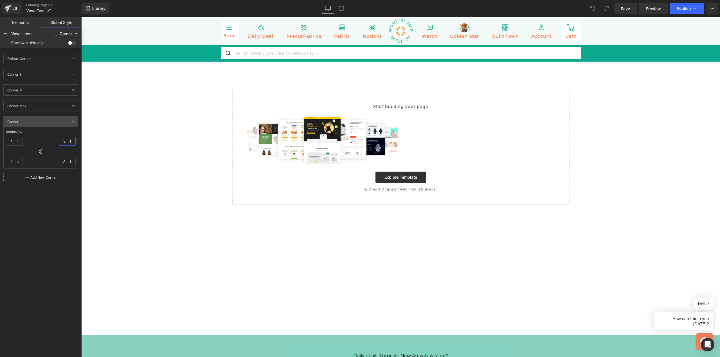
type input "10"
type input "100"
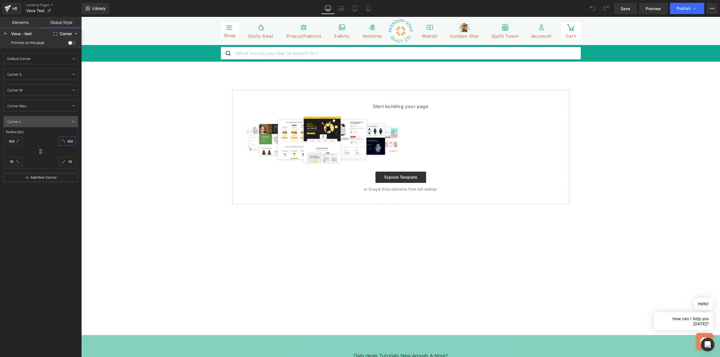
type input "100"
type input "1000"
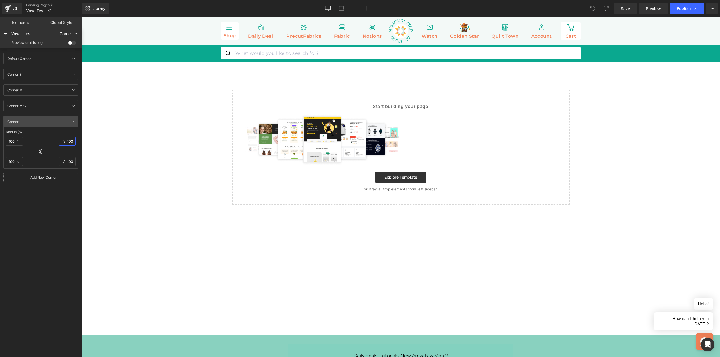
type input "1000"
click at [59, 222] on div "Default Corner Default Corner Corner S Corner S Corner M Corner M Corner [GEOGR…" at bounding box center [41, 202] width 82 height 308
click at [24, 120] on div "Corner L Corner L" at bounding box center [30, 121] width 50 height 8
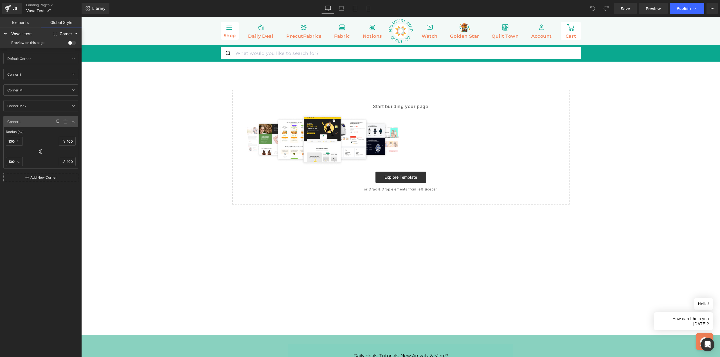
click at [24, 120] on div "Corner L Corner L" at bounding box center [30, 121] width 50 height 8
click at [22, 122] on input "Corner L" at bounding box center [38, 121] width 64 height 7
type input "Corner X"
click at [19, 104] on input "Corner Max" at bounding box center [38, 105] width 64 height 7
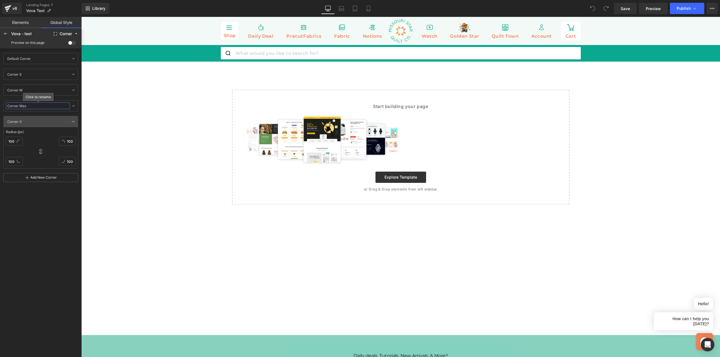
click at [23, 106] on input "Corner Max" at bounding box center [38, 105] width 64 height 7
drag, startPoint x: 33, startPoint y: 106, endPoint x: 67, endPoint y: 100, distance: 34.4
click at [21, 106] on input "Corner Max" at bounding box center [38, 105] width 64 height 7
type input "Corner L"
click at [24, 121] on div "Corner X Corner X" at bounding box center [30, 121] width 50 height 8
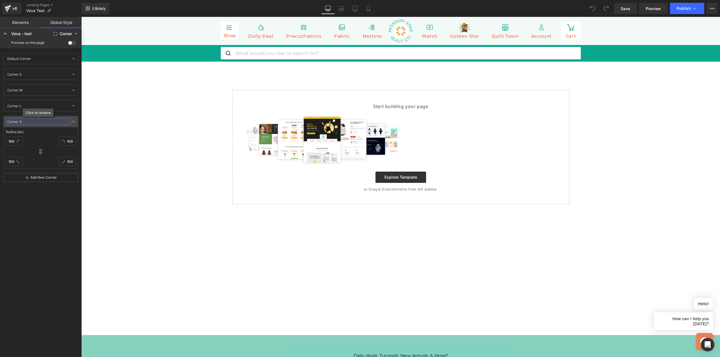
click at [21, 121] on input "Corner X" at bounding box center [38, 121] width 64 height 7
click at [28, 215] on div "Default Corner Default Corner Corner S Corner S Corner [GEOGRAPHIC_DATA] [GEOGR…" at bounding box center [41, 202] width 82 height 308
click at [24, 120] on input "Corner max" at bounding box center [38, 121] width 64 height 7
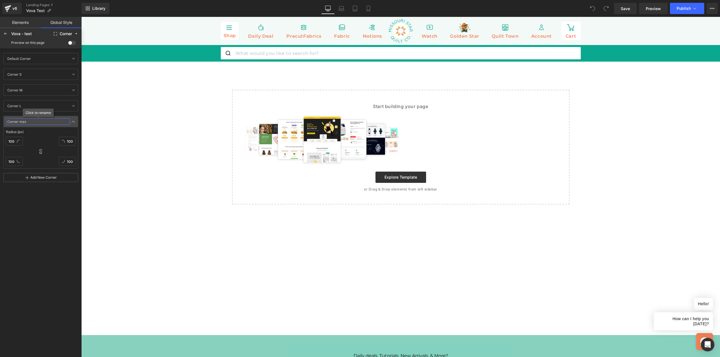
click at [22, 122] on input "Corner max" at bounding box center [38, 121] width 64 height 7
type input "Corner Max"
click at [17, 221] on div "Default Corner Default Corner Corner S Corner S Corner [GEOGRAPHIC_DATA] [GEOGR…" at bounding box center [41, 202] width 82 height 308
click at [75, 121] on icon at bounding box center [73, 121] width 5 height 5
click at [74, 107] on icon at bounding box center [73, 106] width 5 height 5
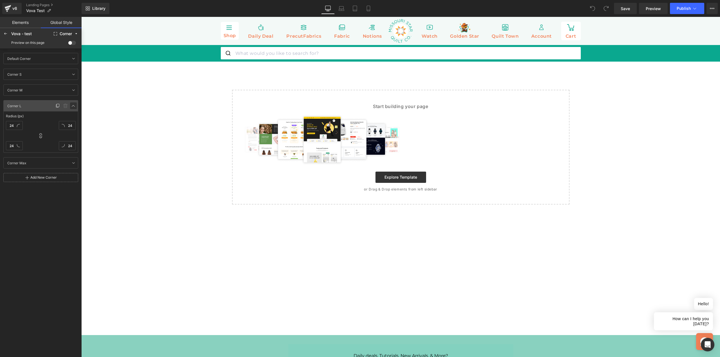
click at [74, 106] on icon at bounding box center [73, 106] width 5 height 5
click at [72, 91] on icon at bounding box center [73, 90] width 5 height 5
click at [76, 75] on link at bounding box center [73, 74] width 7 height 7
click at [75, 75] on icon at bounding box center [73, 74] width 5 height 5
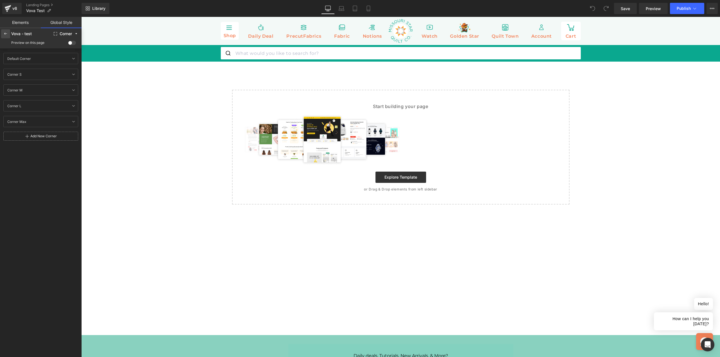
click at [6, 35] on icon at bounding box center [5, 34] width 5 height 5
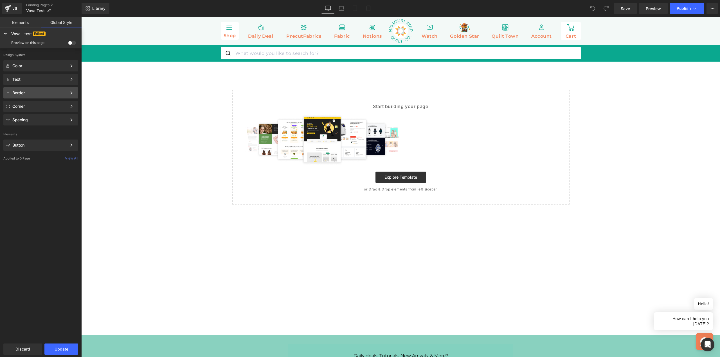
click at [61, 94] on div "Border" at bounding box center [39, 93] width 55 height 5
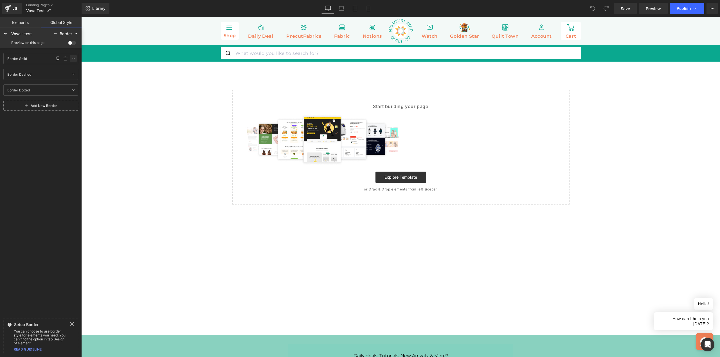
click at [74, 57] on icon at bounding box center [73, 58] width 5 height 5
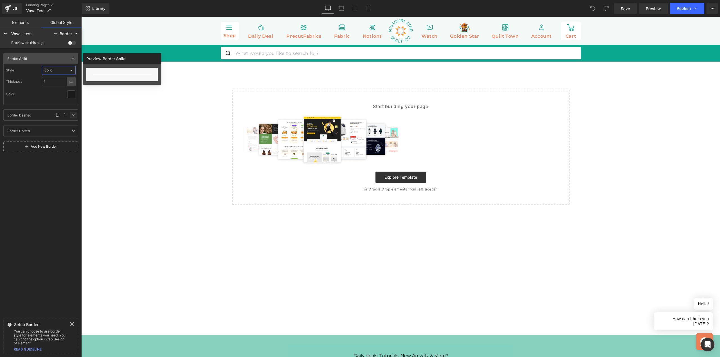
click at [72, 115] on icon at bounding box center [73, 115] width 5 height 5
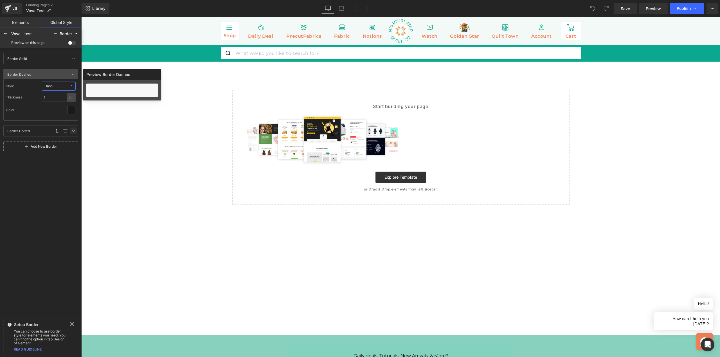
click at [74, 133] on link at bounding box center [73, 130] width 7 height 7
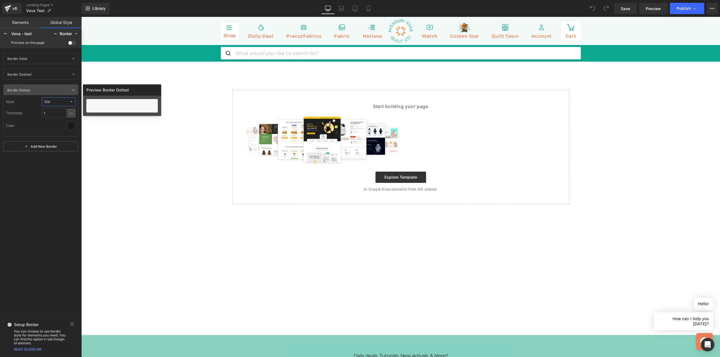
click at [64, 177] on div "Border Solid Border Solid Border Dashed Border Dashed Border Dotted Border Dott…" at bounding box center [41, 182] width 82 height 264
click at [6, 35] on icon at bounding box center [5, 34] width 5 height 5
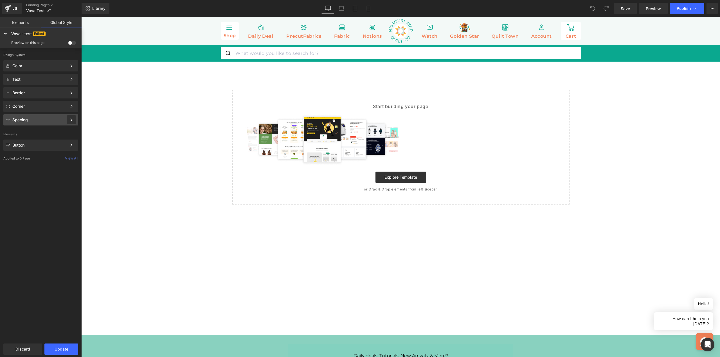
click at [68, 120] on div at bounding box center [71, 119] width 9 height 9
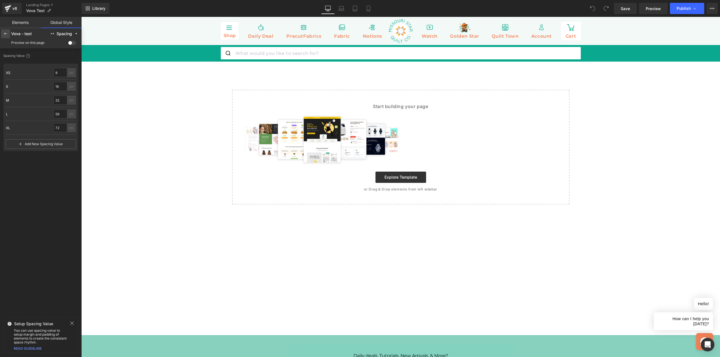
click at [5, 35] on icon at bounding box center [5, 34] width 5 height 5
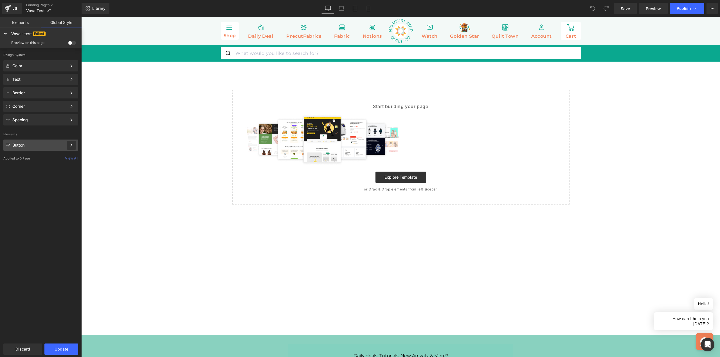
click at [70, 148] on div at bounding box center [71, 145] width 9 height 9
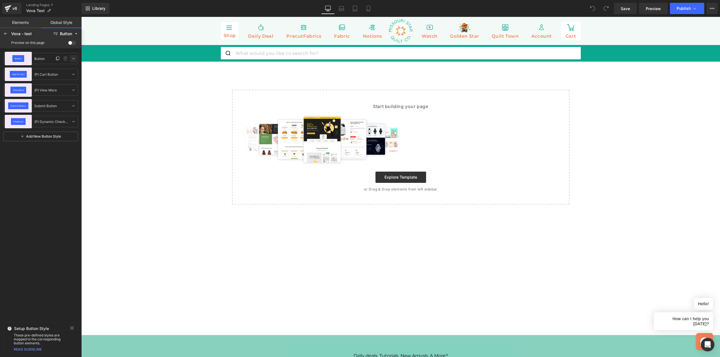
click at [72, 56] on link at bounding box center [73, 58] width 7 height 7
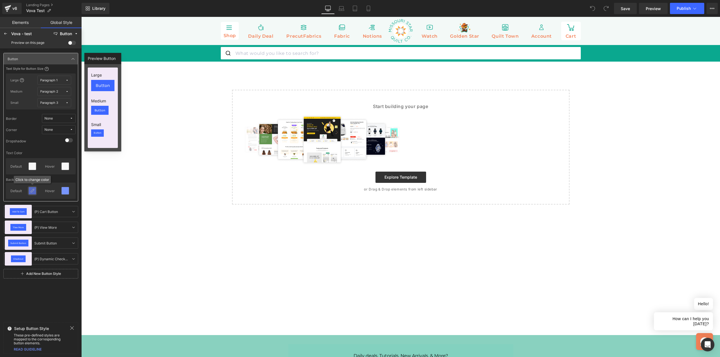
click at [33, 192] on icon at bounding box center [32, 191] width 5 height 5
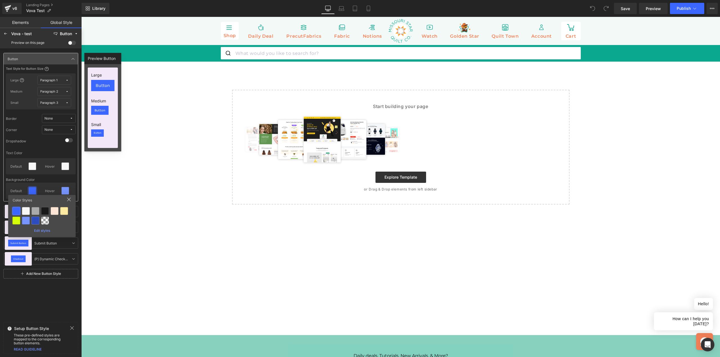
click at [69, 199] on icon at bounding box center [69, 200] width 4 height 4
click at [74, 57] on icon at bounding box center [73, 59] width 5 height 5
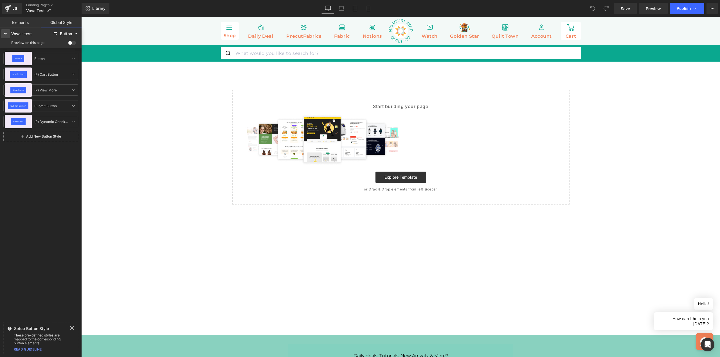
click at [6, 34] on icon at bounding box center [5, 34] width 5 height 5
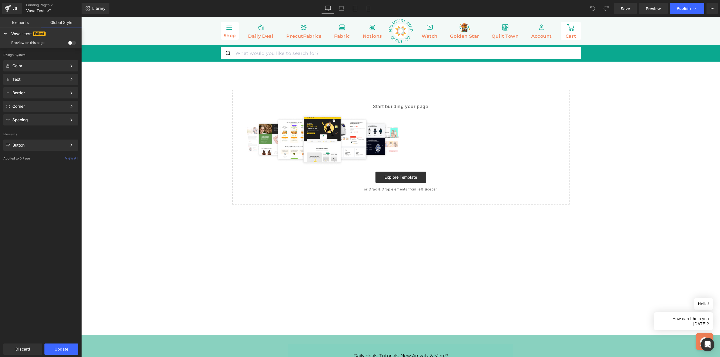
click at [267, 137] on img at bounding box center [323, 139] width 164 height 51
click at [23, 24] on link "Elements" at bounding box center [20, 22] width 41 height 11
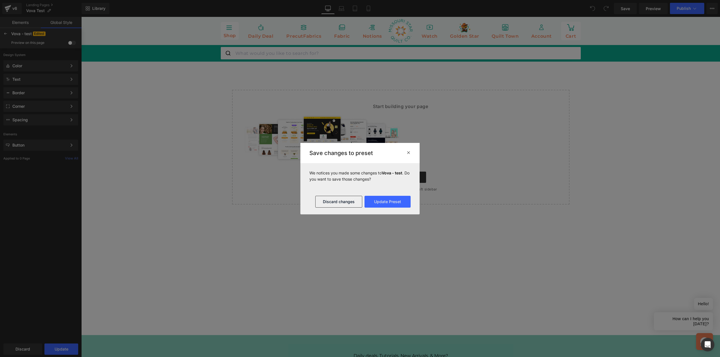
click at [409, 153] on icon at bounding box center [409, 152] width 4 height 5
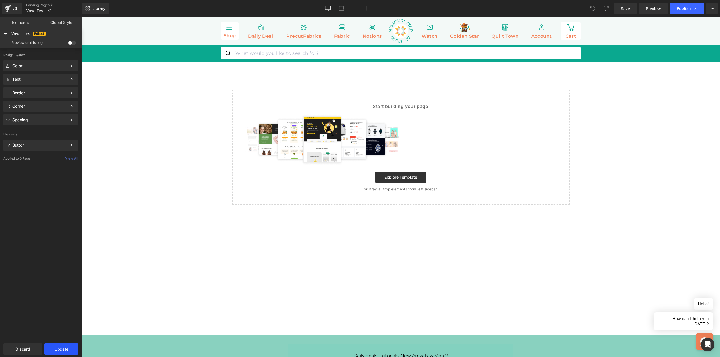
click at [65, 350] on button "Update" at bounding box center [61, 349] width 34 height 11
click at [341, 10] on icon at bounding box center [341, 10] width 5 height 2
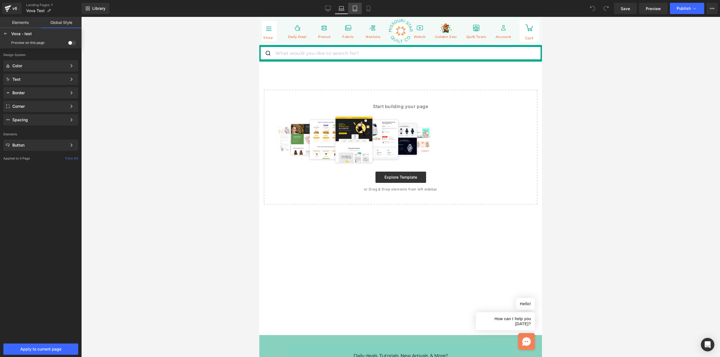
click at [355, 9] on icon at bounding box center [355, 9] width 6 height 6
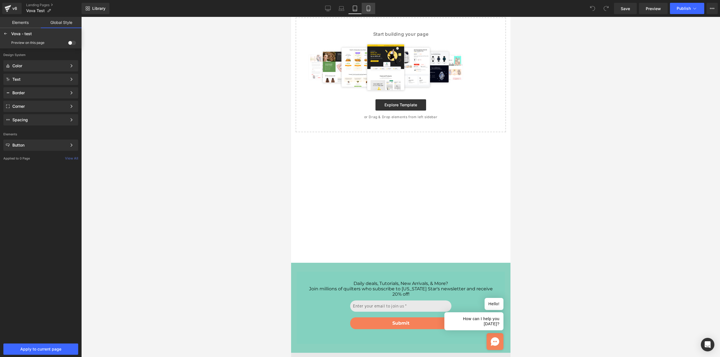
scroll to position [73, 0]
click at [369, 9] on icon at bounding box center [369, 9] width 6 height 6
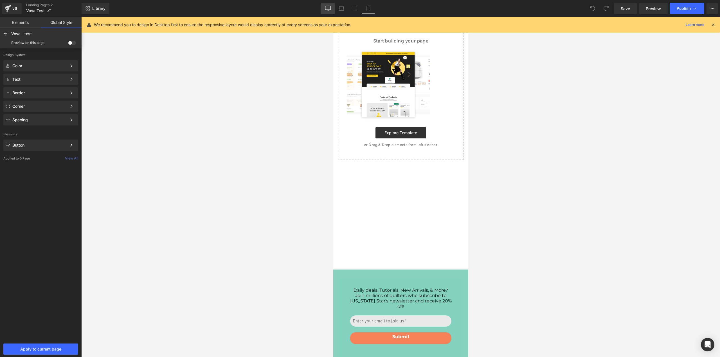
click at [329, 7] on icon at bounding box center [328, 9] width 6 height 6
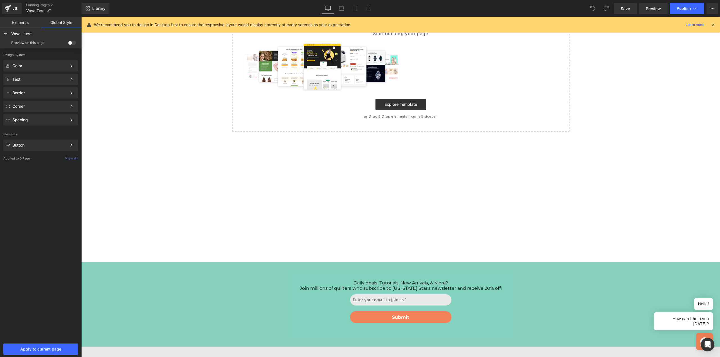
scroll to position [0, 0]
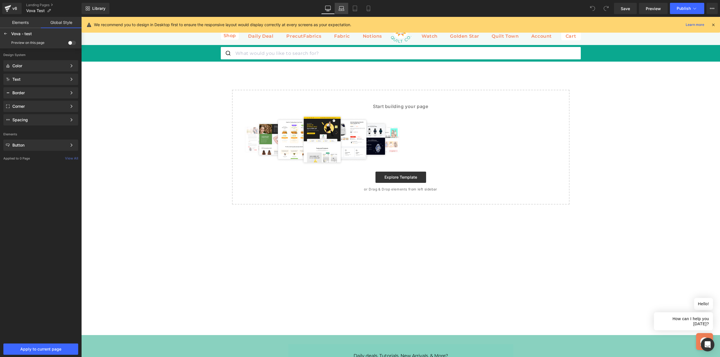
click at [342, 8] on icon at bounding box center [342, 9] width 6 height 6
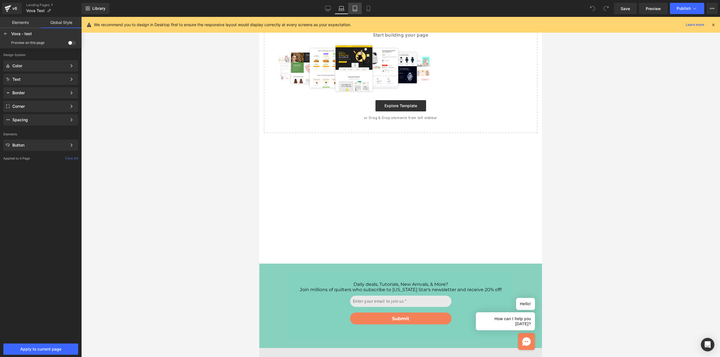
scroll to position [73, 0]
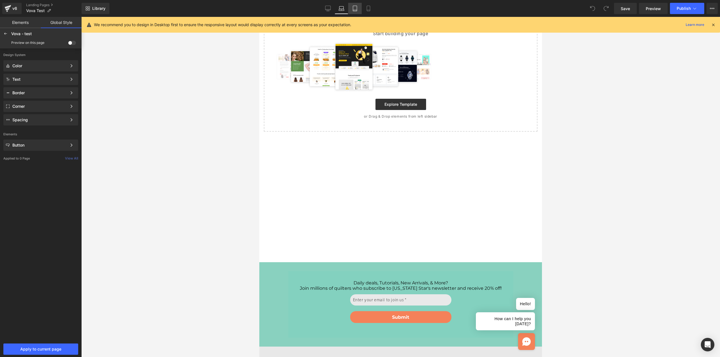
click at [356, 10] on icon at bounding box center [355, 10] width 4 height 0
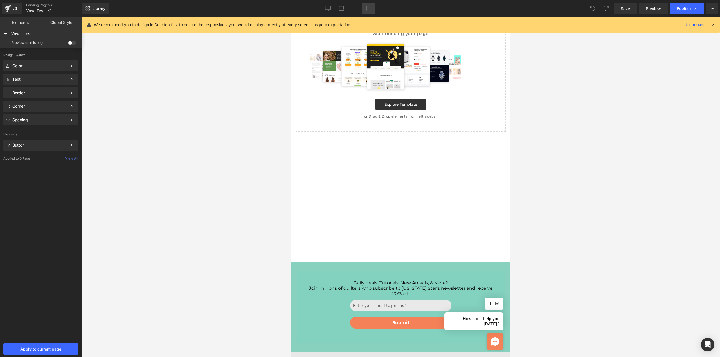
click at [370, 10] on icon at bounding box center [368, 10] width 3 height 0
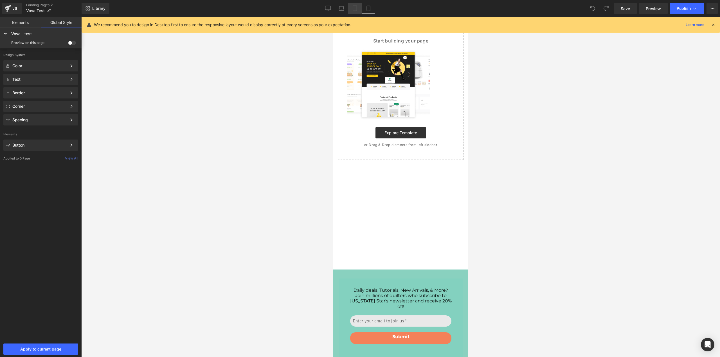
click at [355, 8] on icon at bounding box center [355, 9] width 6 height 6
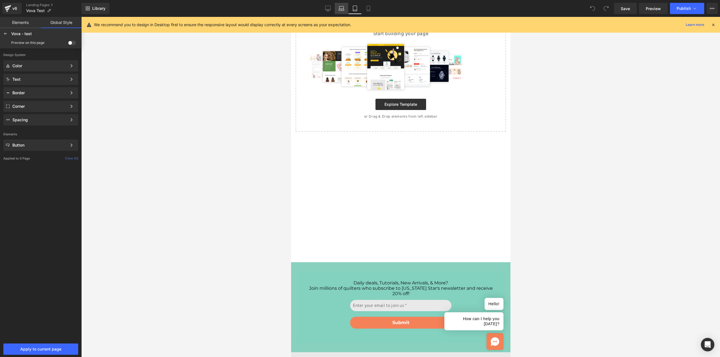
click at [342, 10] on icon at bounding box center [341, 10] width 5 height 2
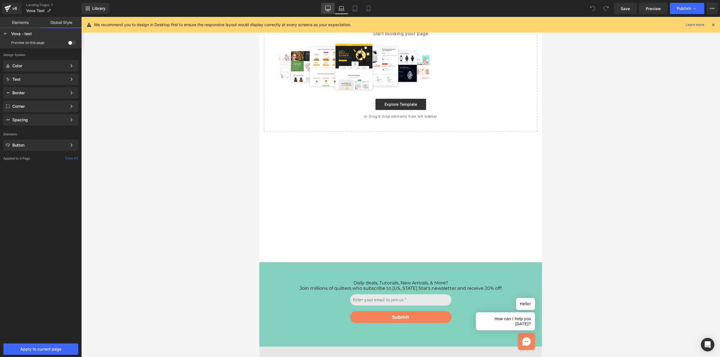
click at [329, 10] on icon at bounding box center [328, 8] width 5 height 4
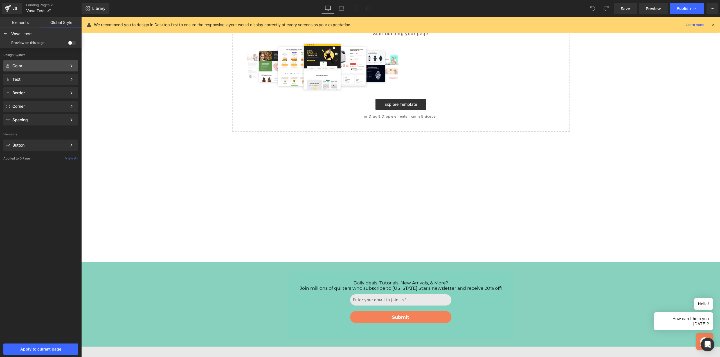
click at [43, 67] on div "Color" at bounding box center [39, 66] width 55 height 5
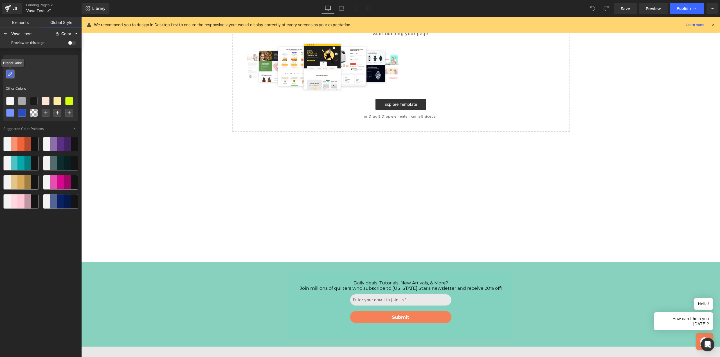
click at [11, 75] on icon at bounding box center [10, 74] width 5 height 5
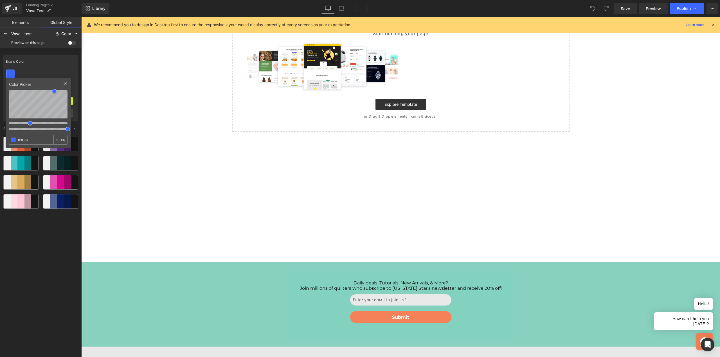
click at [14, 141] on div at bounding box center [13, 140] width 5 height 5
click at [61, 66] on div "Brand Color" at bounding box center [40, 61] width 75 height 13
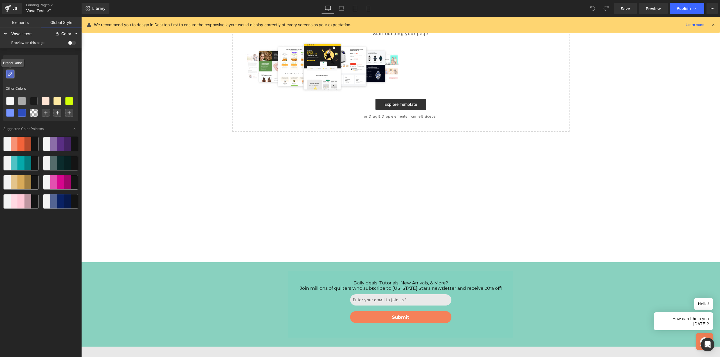
click at [10, 74] on icon at bounding box center [10, 74] width 5 height 5
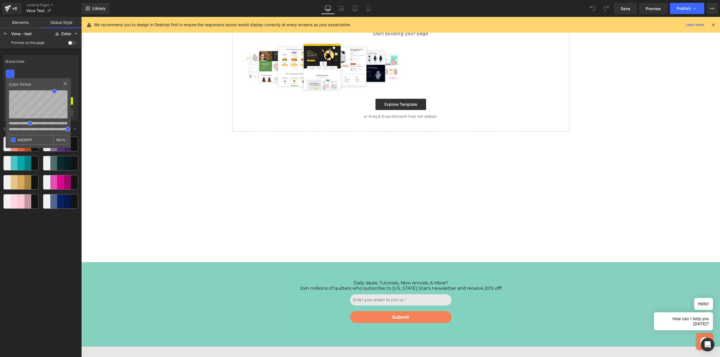
click at [13, 141] on div at bounding box center [13, 140] width 5 height 5
click at [67, 85] on icon at bounding box center [65, 83] width 5 height 5
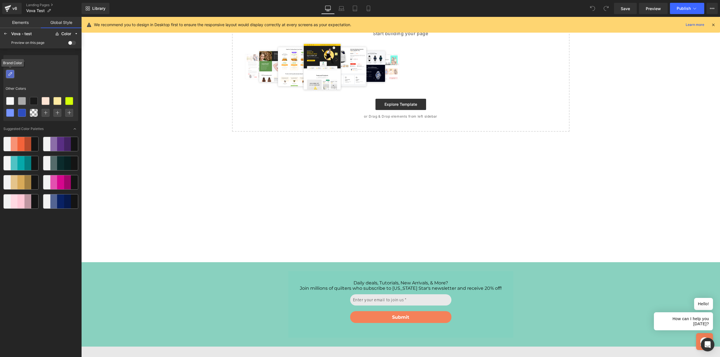
click at [13, 74] on div at bounding box center [9, 73] width 7 height 7
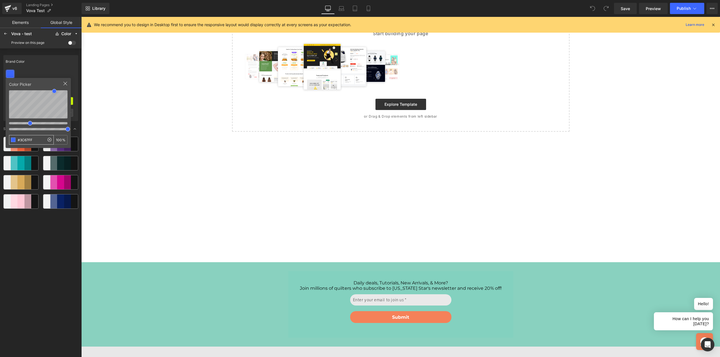
click at [31, 140] on input "#3C67FF" at bounding box center [26, 139] width 35 height 9
paste input "main green"
click at [34, 141] on input "main green" at bounding box center [26, 139] width 35 height 9
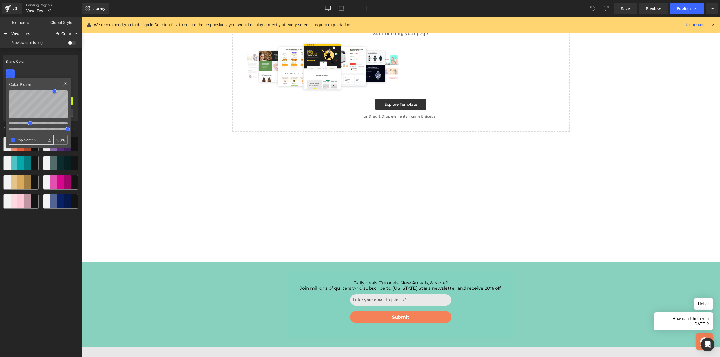
click at [34, 141] on input "main green" at bounding box center [26, 139] width 35 height 9
type input "#0AA88F"
click at [65, 83] on icon at bounding box center [65, 83] width 5 height 5
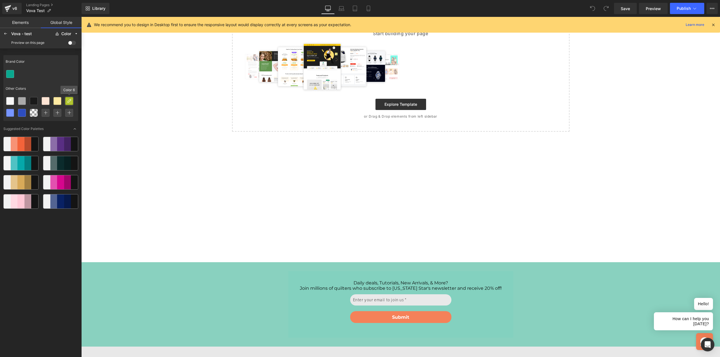
click at [69, 100] on icon at bounding box center [69, 101] width 5 height 5
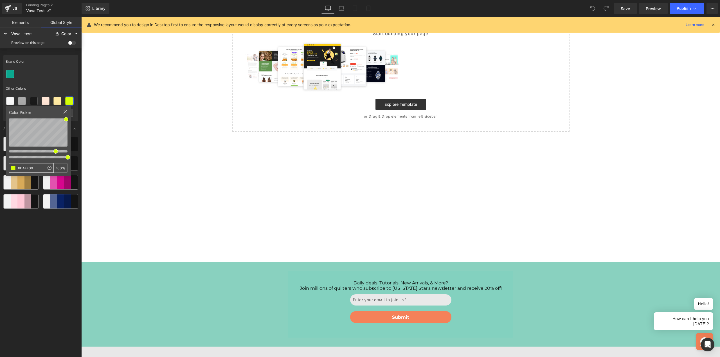
click at [35, 167] on input "#D4FF09" at bounding box center [26, 167] width 35 height 9
type input "#F58259"
click at [59, 80] on div "Brand Color Other Colors" at bounding box center [40, 88] width 75 height 66
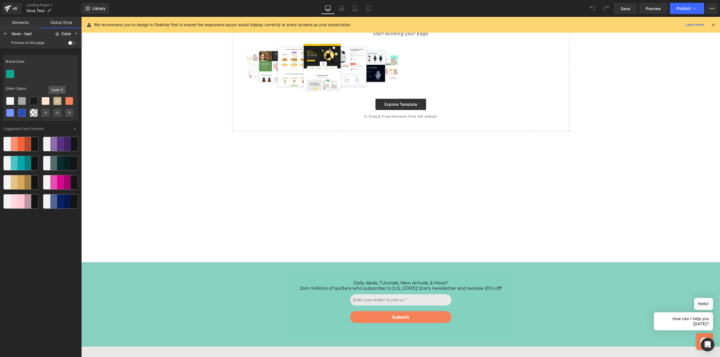
click at [57, 103] on div at bounding box center [57, 100] width 7 height 7
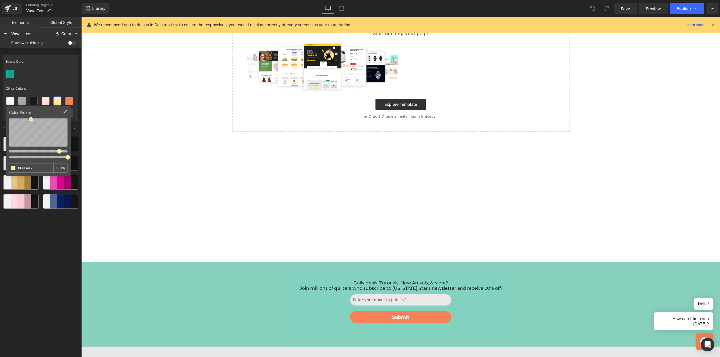
click at [65, 84] on div "Other Colors" at bounding box center [40, 88] width 75 height 13
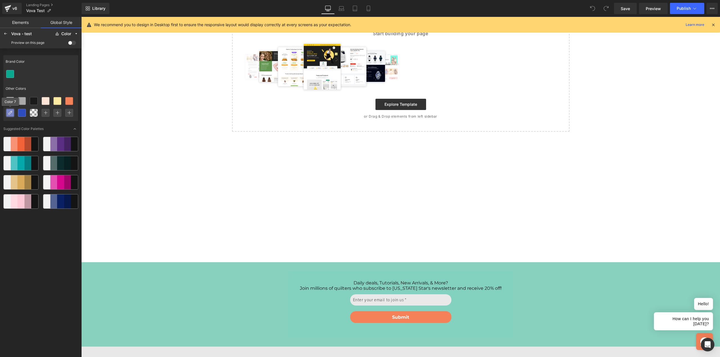
click at [12, 113] on icon at bounding box center [10, 113] width 5 height 5
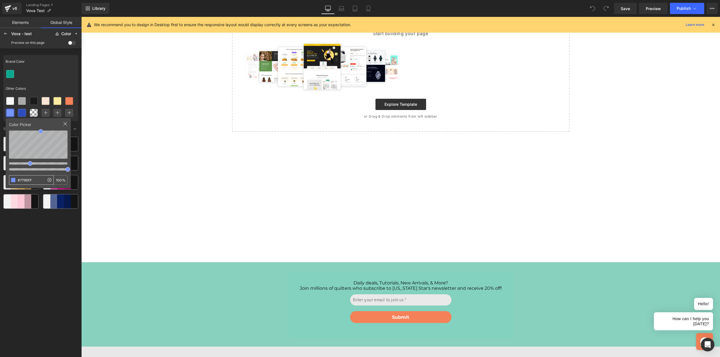
click at [25, 180] on input "#7795FF" at bounding box center [26, 180] width 35 height 9
type input "6666CC"
click at [50, 79] on div at bounding box center [40, 74] width 75 height 12
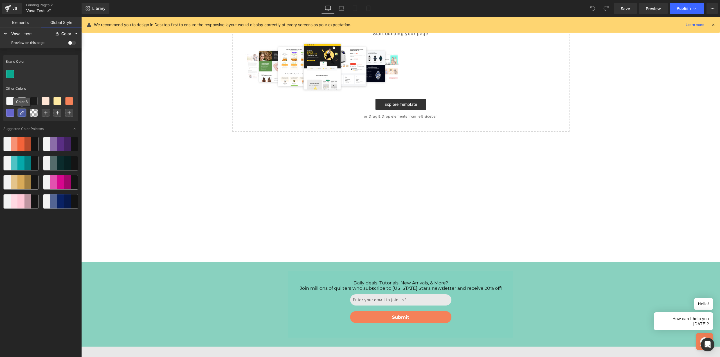
click at [21, 116] on div at bounding box center [21, 112] width 7 height 7
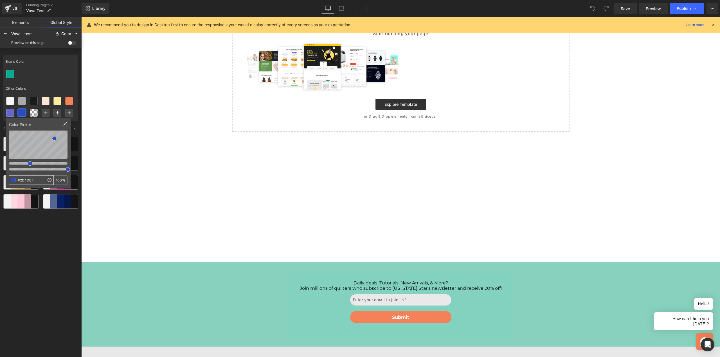
click at [24, 179] on input "#2D4DBF" at bounding box center [26, 180] width 35 height 9
type input "#AC9CD9"
click at [38, 70] on div at bounding box center [40, 74] width 75 height 12
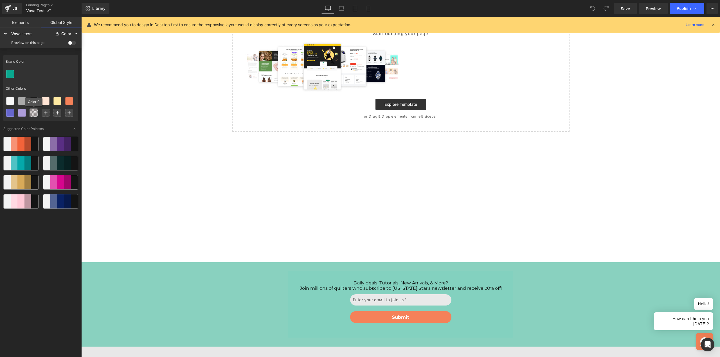
click at [35, 114] on icon at bounding box center [34, 113] width 5 height 5
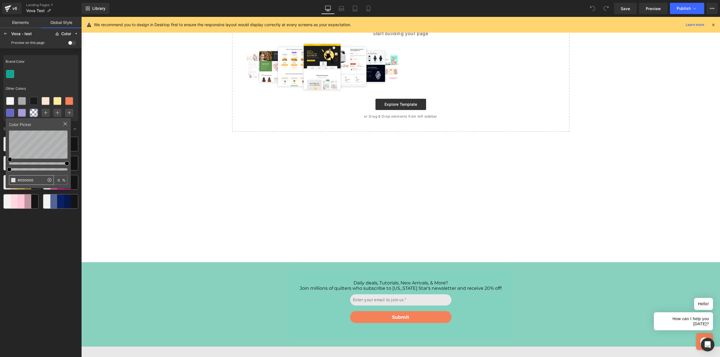
click at [35, 181] on input "#000000" at bounding box center [26, 180] width 35 height 9
type input "CECEEF"
type input "100"
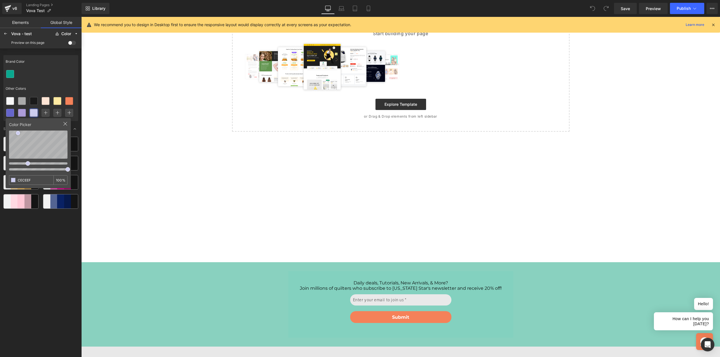
type input "#CECEEF"
click at [54, 71] on div at bounding box center [40, 74] width 75 height 12
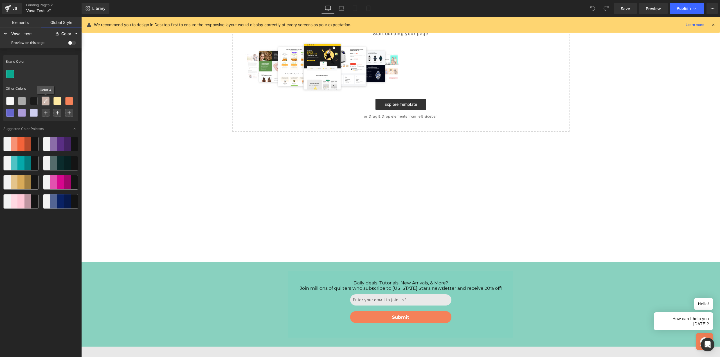
click at [46, 104] on div at bounding box center [45, 100] width 7 height 7
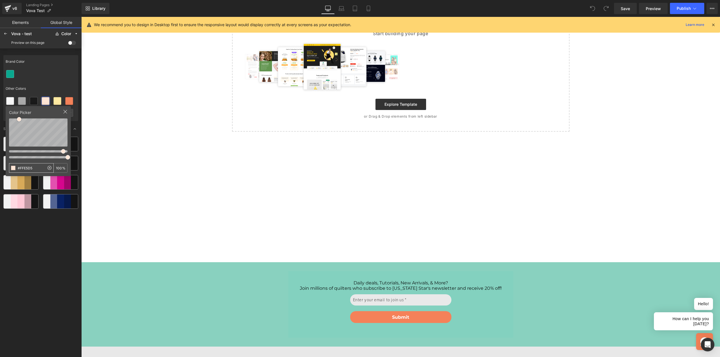
click at [30, 166] on input "#FFE5D5" at bounding box center [26, 167] width 35 height 9
type input "#F3F9F7"
click at [58, 83] on div "Other Colors" at bounding box center [40, 88] width 75 height 13
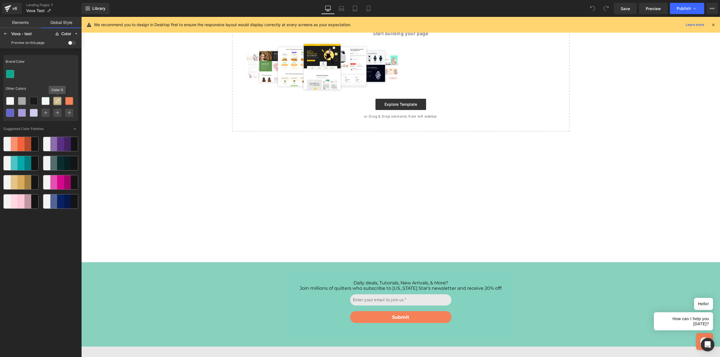
click at [56, 101] on icon at bounding box center [57, 101] width 5 height 5
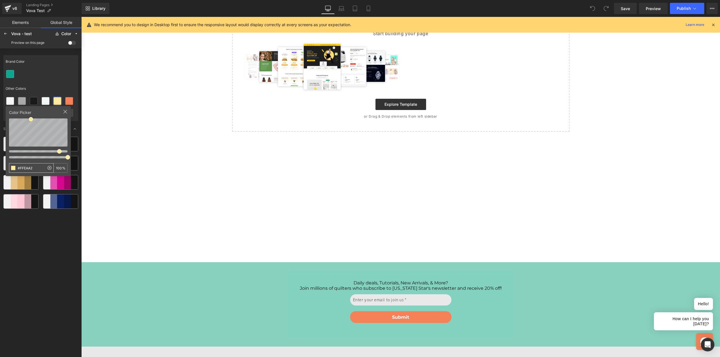
click at [30, 165] on input "#FFEAA2" at bounding box center [26, 167] width 35 height 9
type input "#E2F1ED"
click at [58, 69] on div at bounding box center [40, 74] width 75 height 12
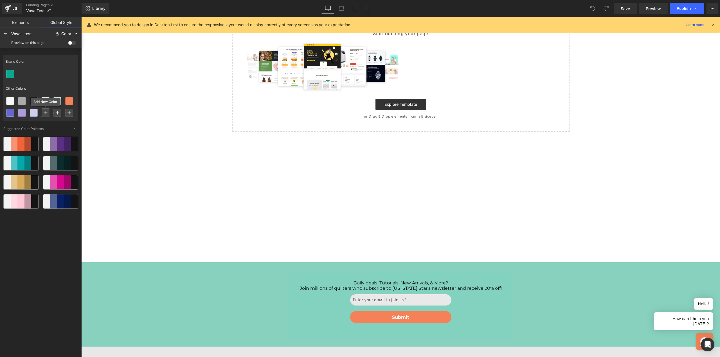
click at [45, 113] on icon at bounding box center [46, 113] width 4 height 4
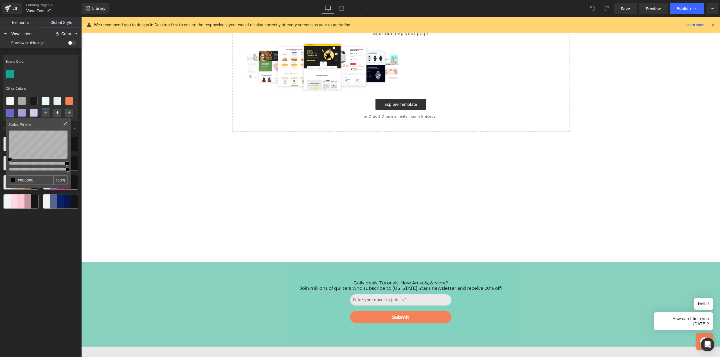
click at [55, 68] on div "Brand Color" at bounding box center [40, 61] width 75 height 13
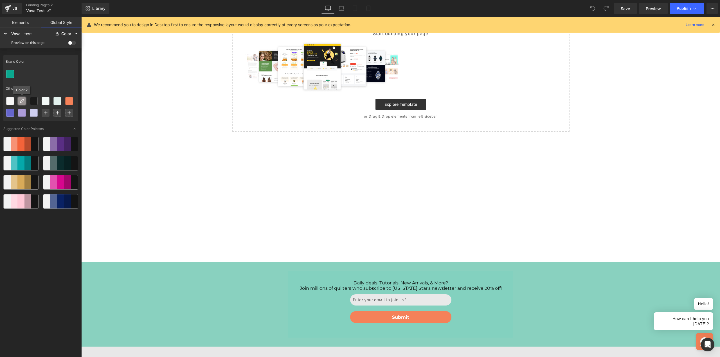
click at [20, 102] on icon at bounding box center [22, 101] width 5 height 5
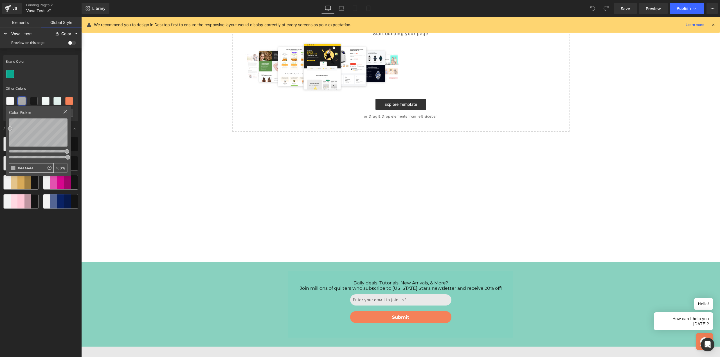
click at [34, 165] on input "#AAAAAA" at bounding box center [26, 167] width 35 height 9
type input "#8D8D8C"
click at [44, 83] on div "Other Colors" at bounding box center [40, 88] width 75 height 13
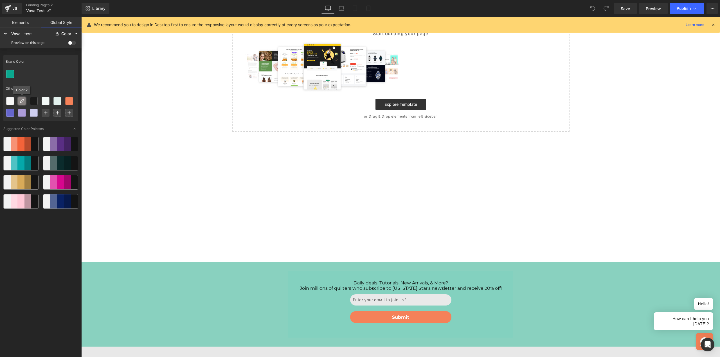
click at [21, 102] on icon at bounding box center [22, 101] width 5 height 5
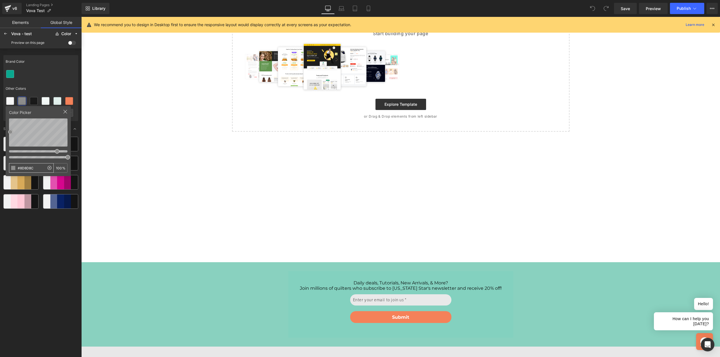
click at [28, 167] on input "#8D8D8C" at bounding box center [26, 167] width 35 height 9
click at [32, 170] on input "#8D8D8C" at bounding box center [26, 167] width 35 height 9
type input "#52585A"
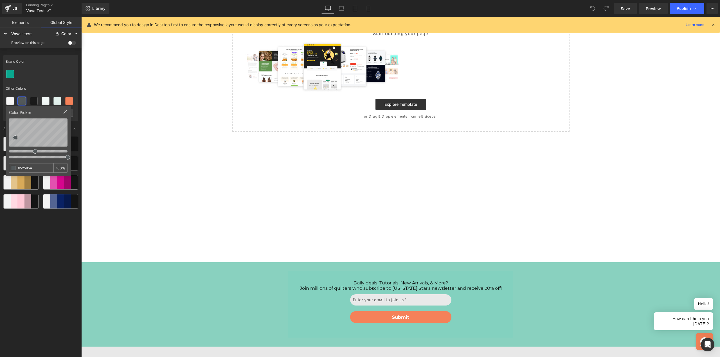
click at [34, 89] on div "Other Colors" at bounding box center [40, 88] width 75 height 13
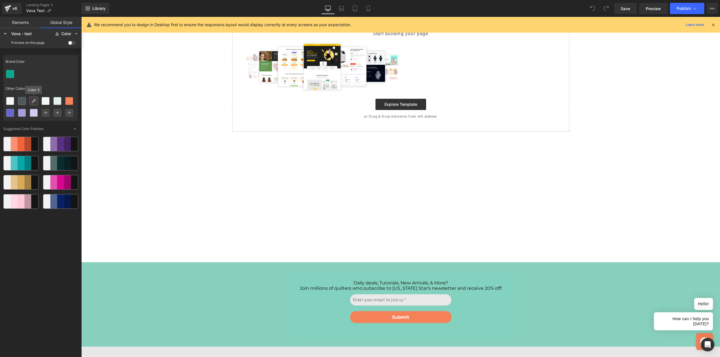
click at [33, 101] on icon at bounding box center [34, 101] width 5 height 5
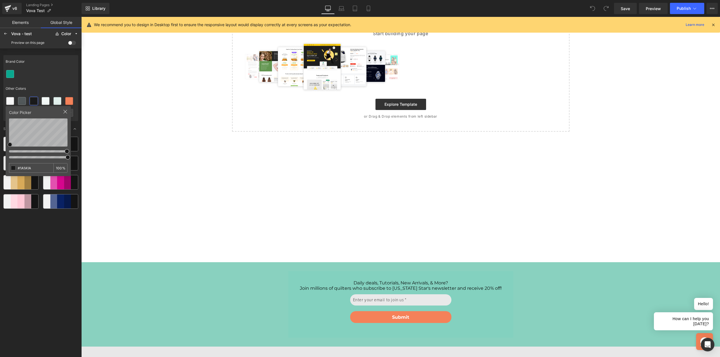
click at [49, 75] on div at bounding box center [40, 74] width 75 height 12
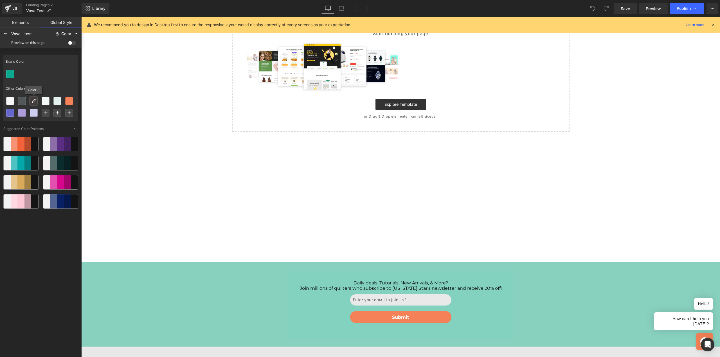
click at [33, 100] on icon at bounding box center [34, 101] width 5 height 5
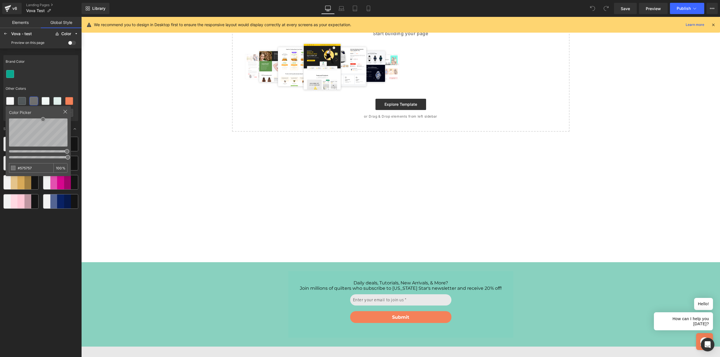
type input "#565656"
click at [52, 80] on div "Brand Color Other Colors" at bounding box center [40, 88] width 75 height 66
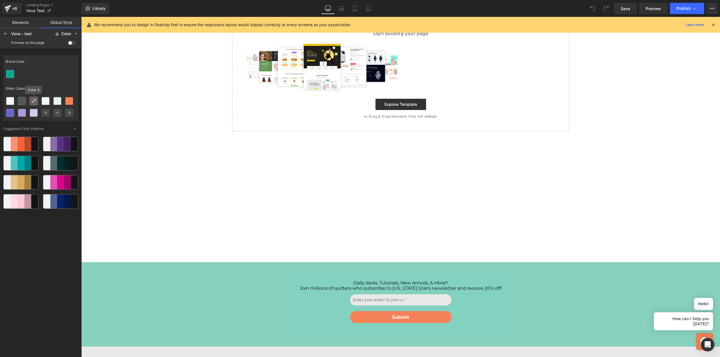
click at [35, 101] on icon at bounding box center [34, 101] width 5 height 5
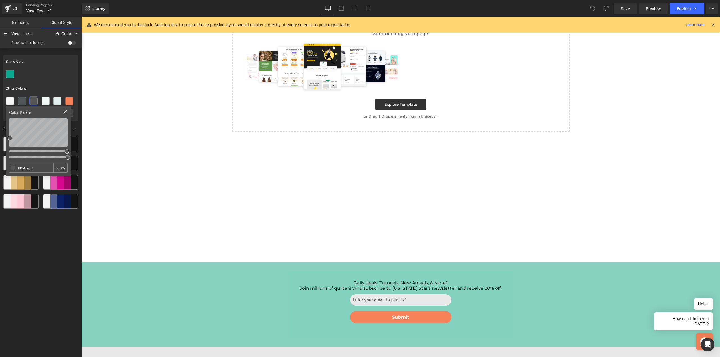
type input "#000000"
click at [80, 164] on div "Brand Color Other Colors Color Picker #000000 100 % Suggested Color Palettes" at bounding box center [41, 202] width 82 height 308
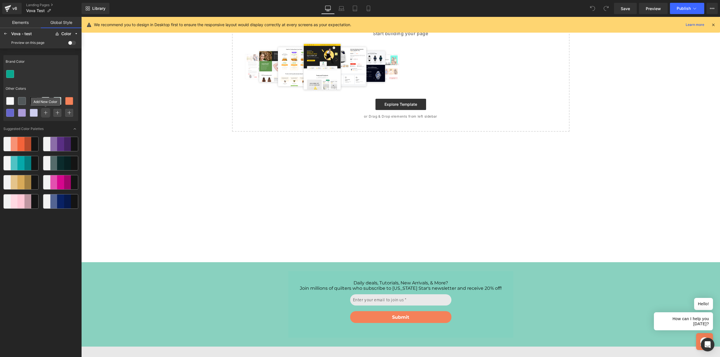
click at [45, 113] on icon at bounding box center [46, 113] width 4 height 4
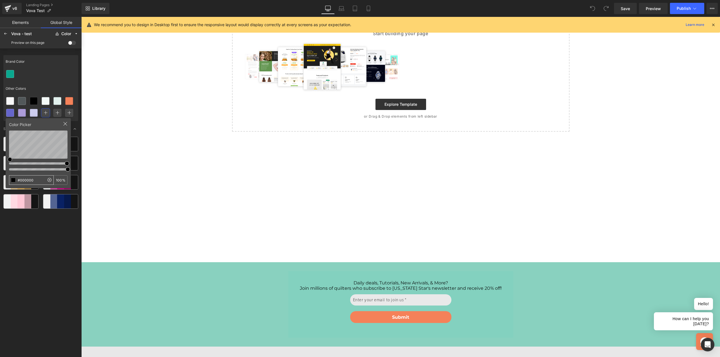
click at [32, 178] on input "#000000" at bounding box center [26, 180] width 35 height 9
type input "#D63A3A"
click at [56, 113] on icon at bounding box center [57, 113] width 4 height 4
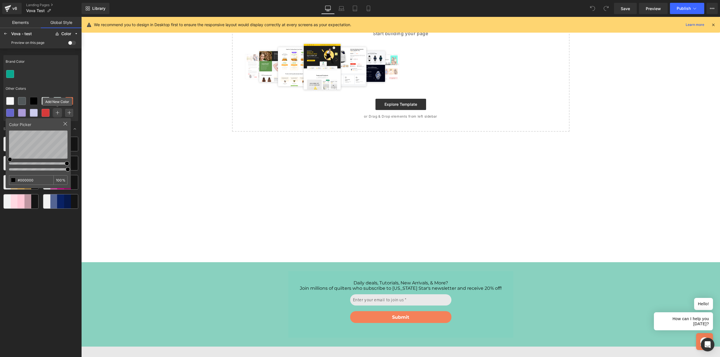
click at [57, 113] on icon at bounding box center [57, 113] width 4 height 4
click at [26, 180] on input "#000000" at bounding box center [26, 180] width 35 height 9
type input "#73C973"
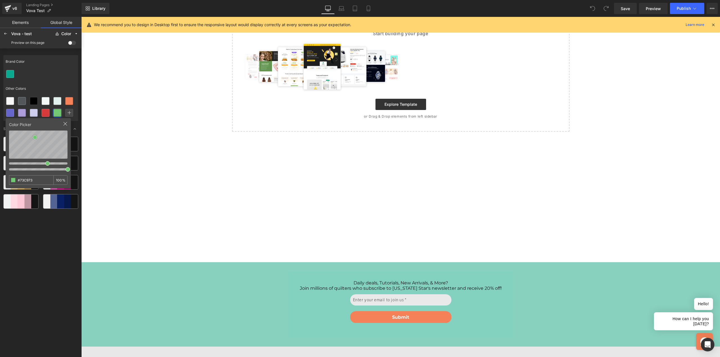
drag, startPoint x: 69, startPoint y: 73, endPoint x: 69, endPoint y: 99, distance: 25.9
click at [69, 73] on div at bounding box center [40, 74] width 75 height 12
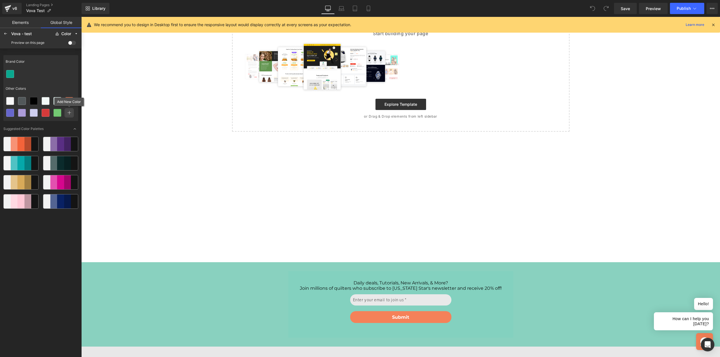
click at [69, 115] on icon at bounding box center [69, 113] width 4 height 4
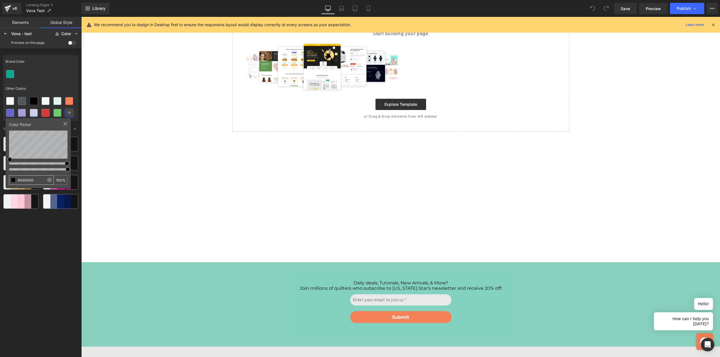
click at [34, 180] on input "#000000" at bounding box center [26, 180] width 35 height 9
type input "#C5C6C5"
click at [62, 68] on div at bounding box center [40, 74] width 75 height 12
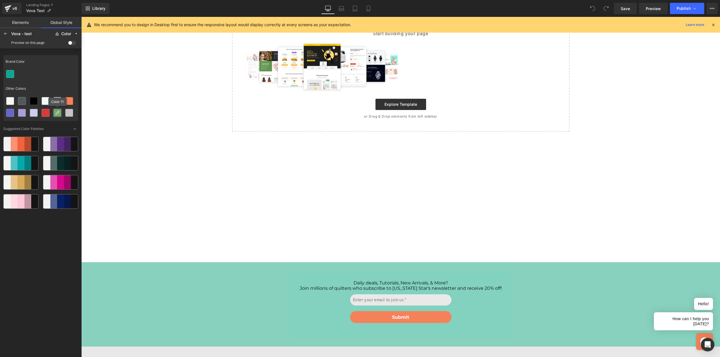
click at [57, 114] on icon at bounding box center [57, 113] width 5 height 5
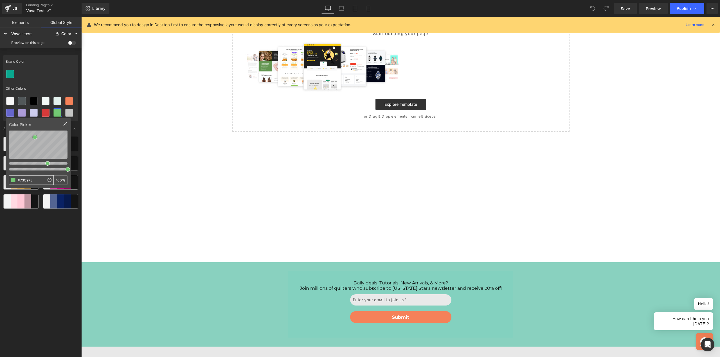
click at [35, 179] on input "#73C973" at bounding box center [26, 180] width 35 height 9
type input "#82D1BF"
click at [63, 69] on div at bounding box center [40, 74] width 75 height 12
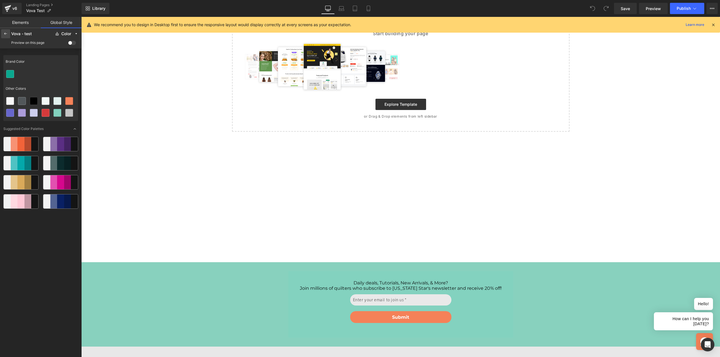
click at [7, 34] on icon at bounding box center [5, 34] width 5 height 5
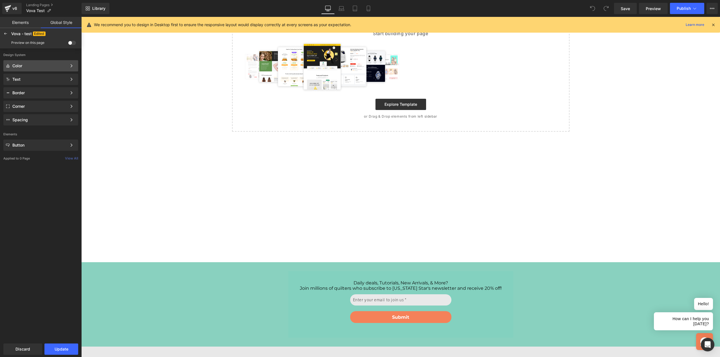
click at [41, 68] on div "Color Color Style Define a color palette and apply it to your pages 1 of 3 Next" at bounding box center [40, 65] width 75 height 11
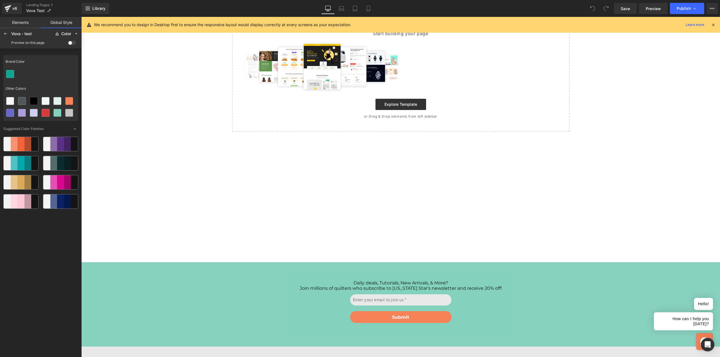
click at [76, 128] on icon at bounding box center [74, 128] width 3 height 3
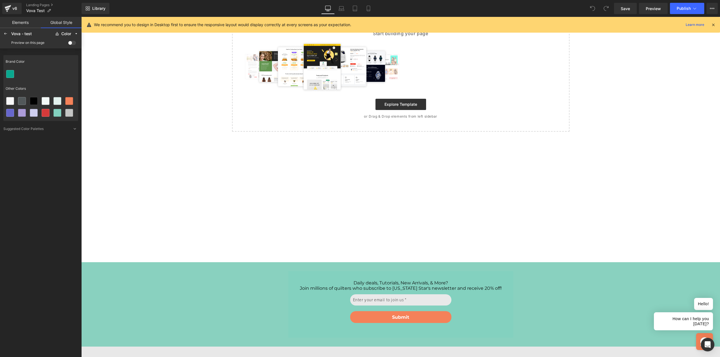
click at [33, 162] on div "Brand Color Other Colors Suggested Color Palettes" at bounding box center [40, 204] width 75 height 303
click at [6, 35] on icon at bounding box center [5, 34] width 5 height 5
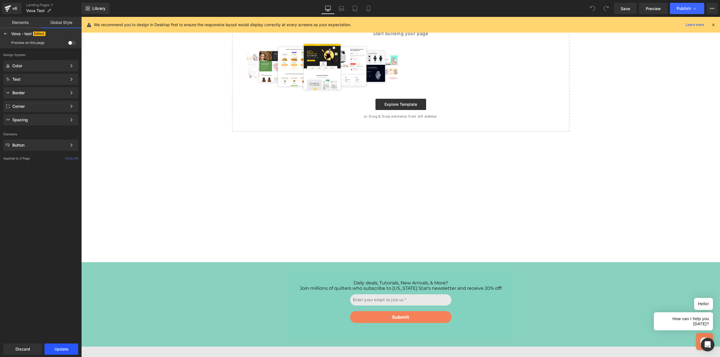
click at [61, 351] on button "Update" at bounding box center [61, 349] width 34 height 11
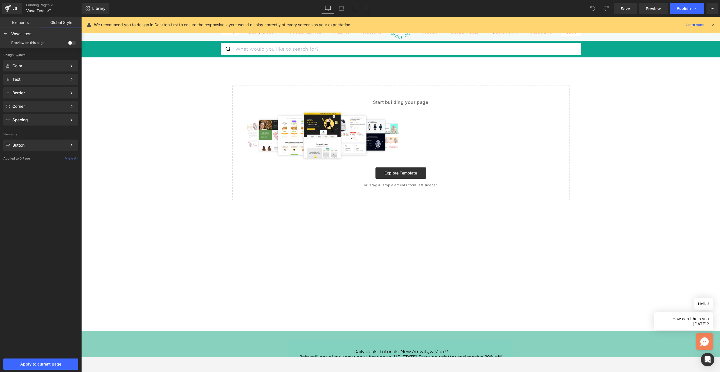
scroll to position [0, 0]
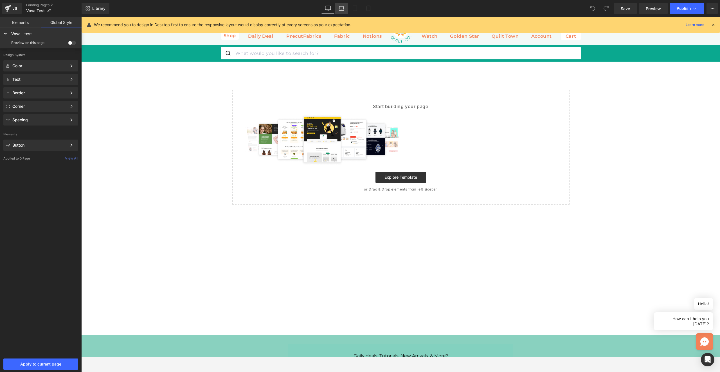
click at [342, 10] on icon at bounding box center [342, 9] width 6 height 6
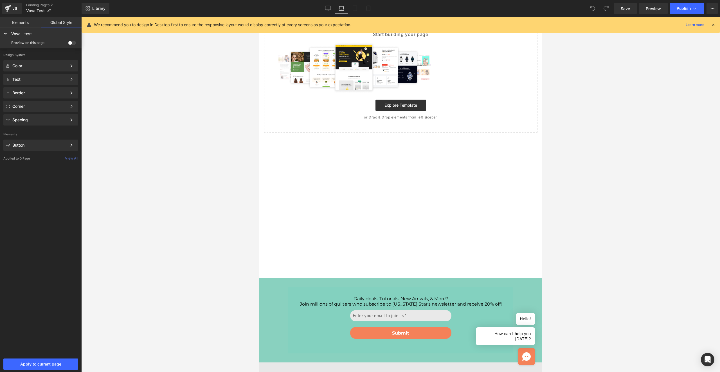
scroll to position [73, 0]
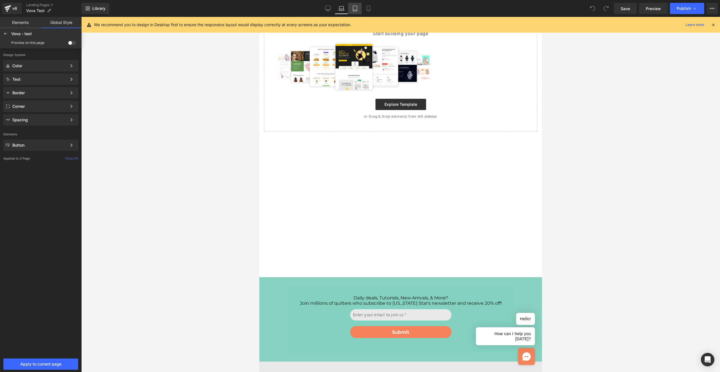
click at [353, 8] on icon at bounding box center [355, 9] width 6 height 6
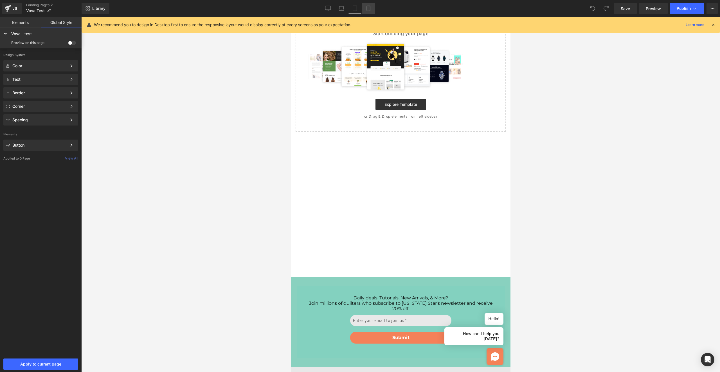
click at [366, 10] on icon at bounding box center [369, 9] width 6 height 6
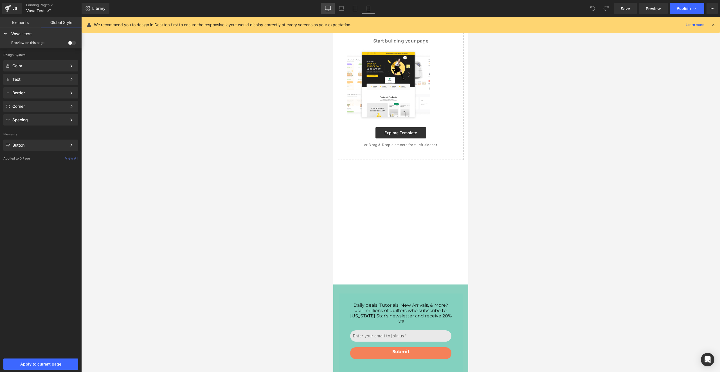
click at [326, 10] on icon at bounding box center [328, 9] width 6 height 6
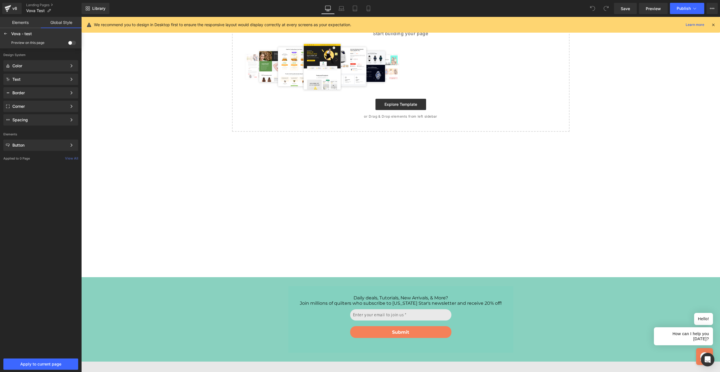
click at [19, 23] on link "Elements" at bounding box center [20, 22] width 41 height 11
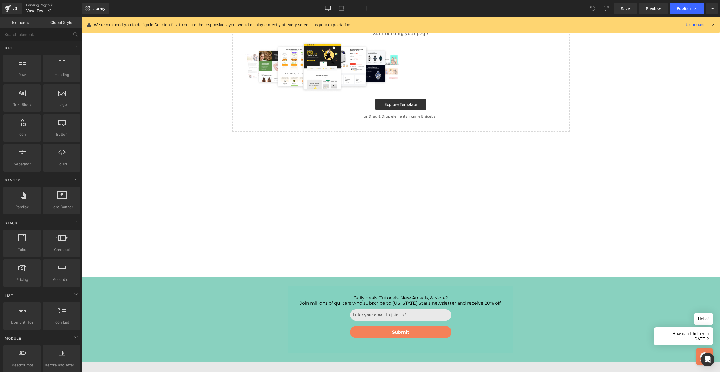
click at [57, 23] on link "Global Style" at bounding box center [61, 22] width 41 height 11
